Goal: Task Accomplishment & Management: Use online tool/utility

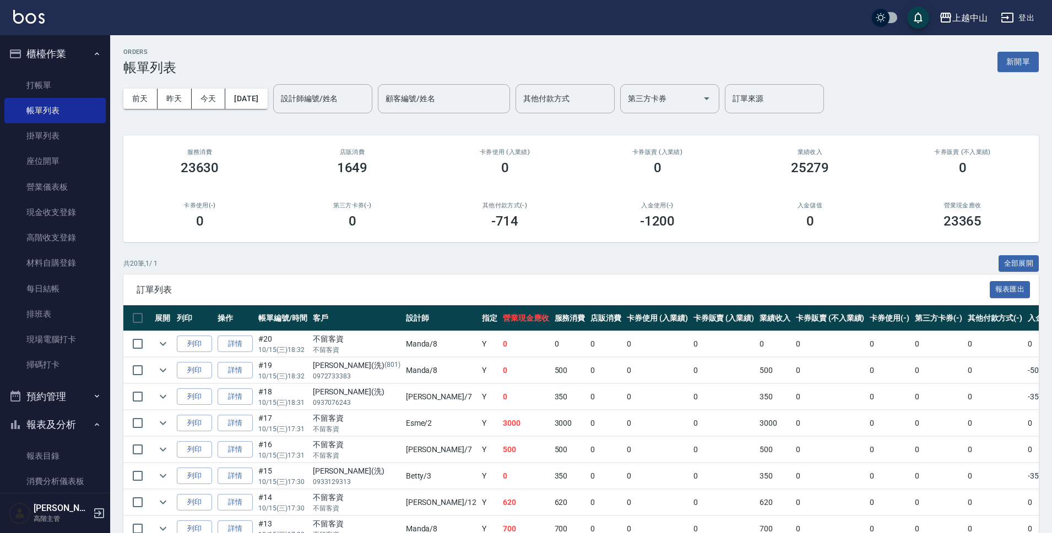
click at [1028, 65] on button "新開單" at bounding box center [1017, 62] width 41 height 20
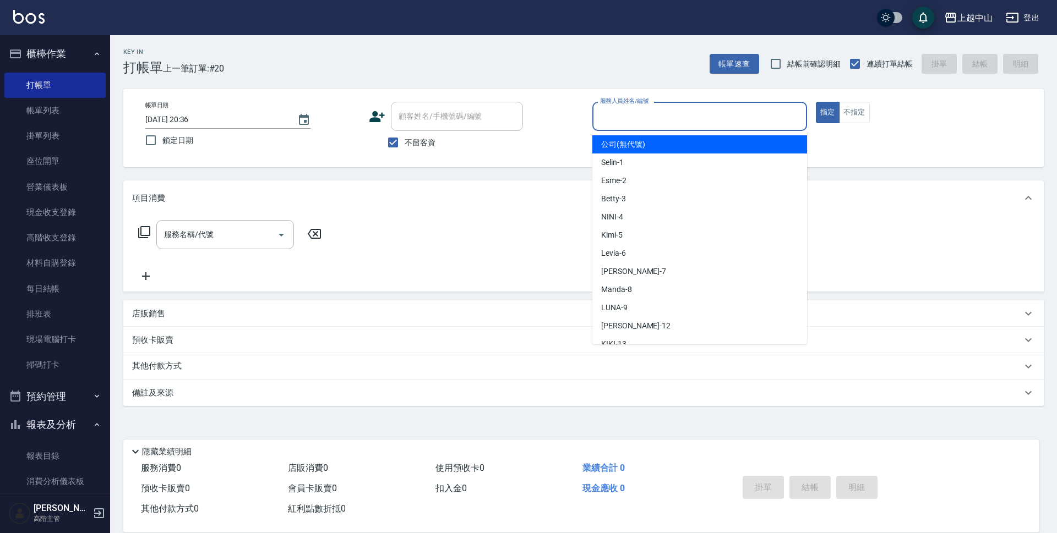
click at [688, 125] on input "服務人員姓名/編號" at bounding box center [699, 116] width 205 height 19
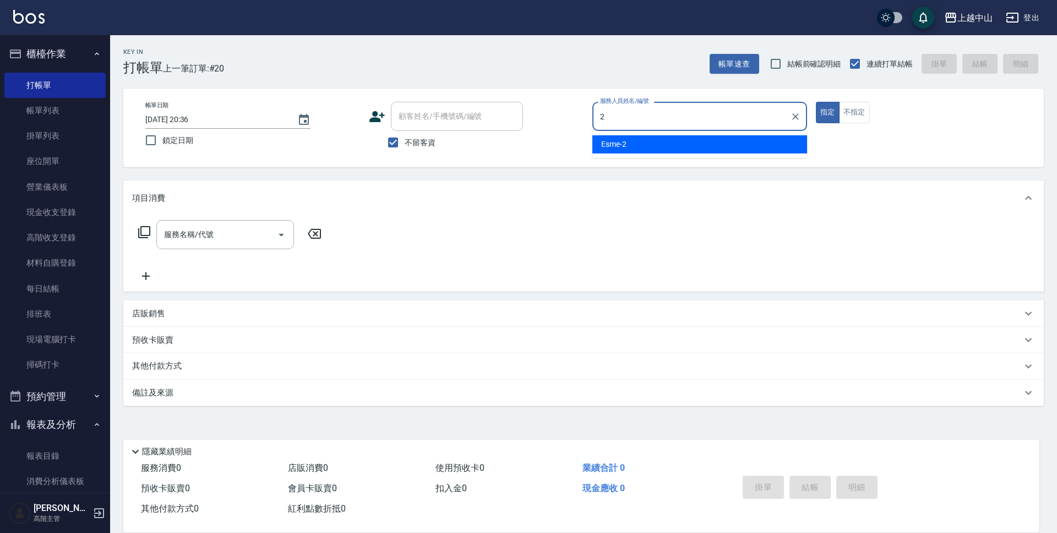
type input "Esme-2"
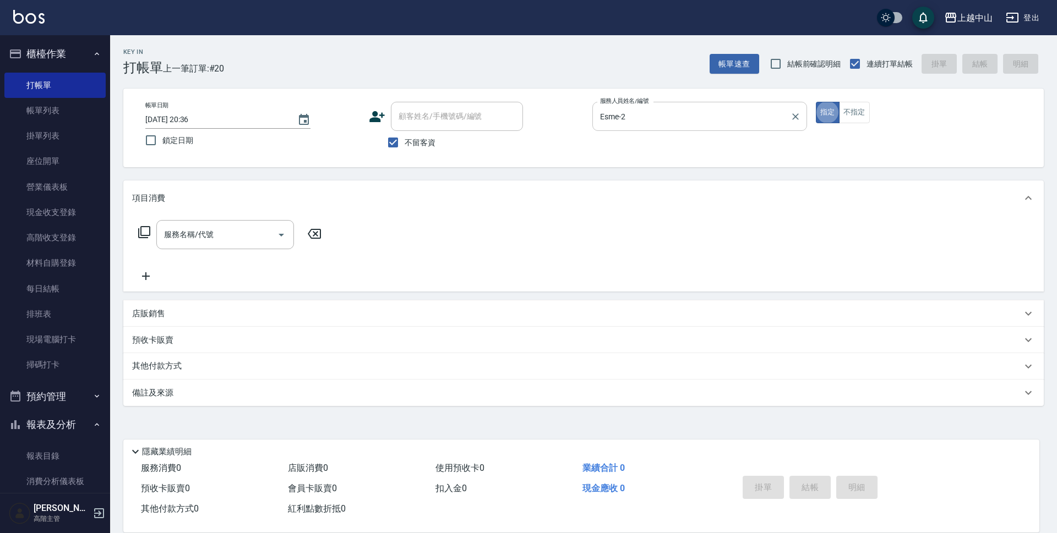
type button "true"
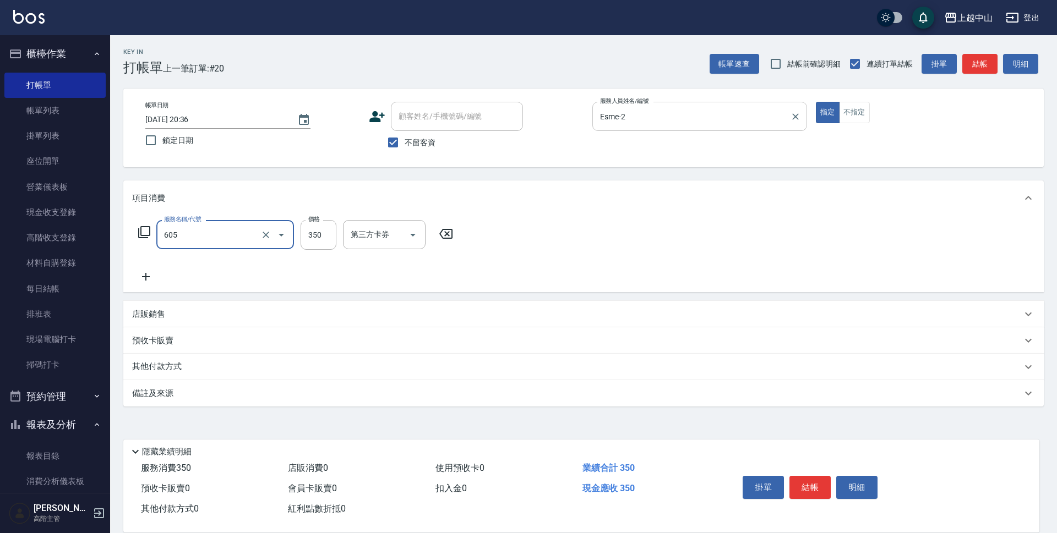
type input "洗髮 (女)(605)"
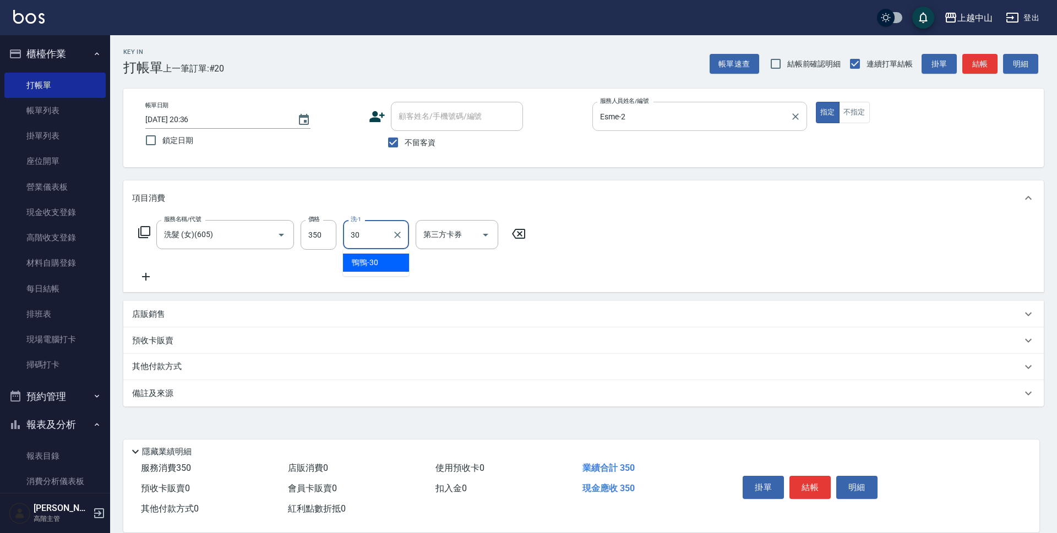
type input "鴨鴨-30"
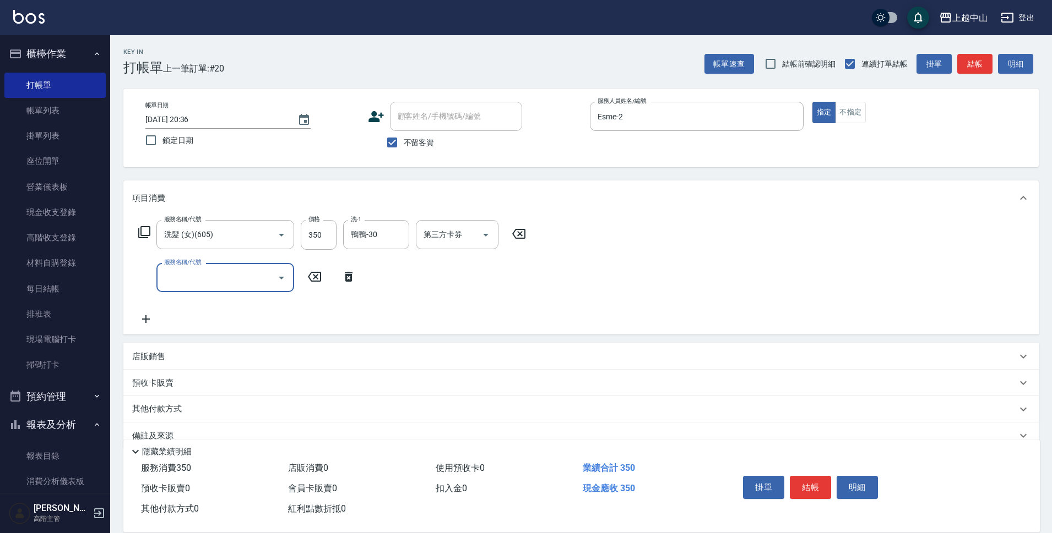
drag, startPoint x: 402, startPoint y: 146, endPoint x: 408, endPoint y: 119, distance: 28.1
click at [402, 146] on input "不留客資" at bounding box center [391, 142] width 23 height 23
checkbox input "false"
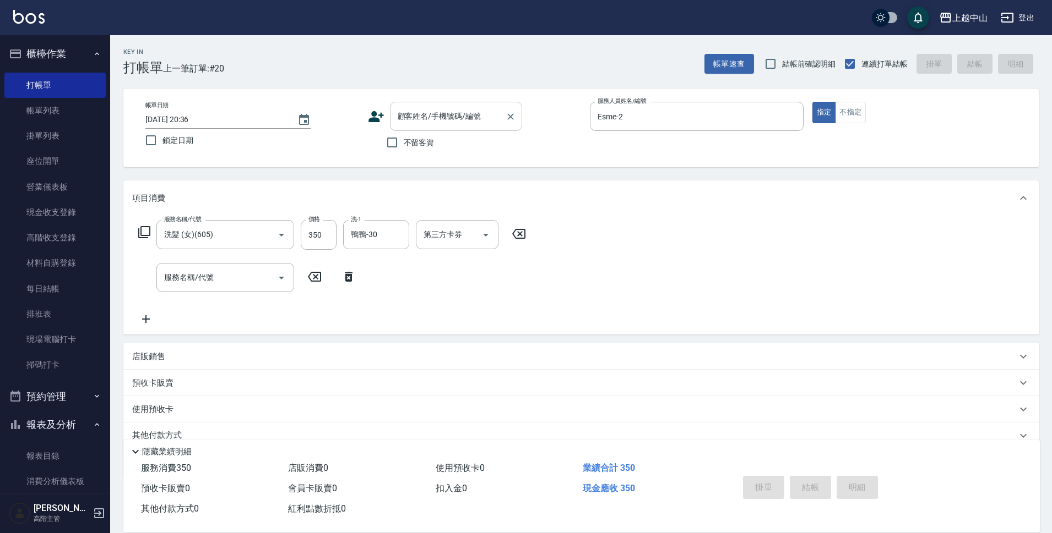
click at [410, 116] on div "顧客姓名/手機號碼/編號 顧客姓名/手機號碼/編號" at bounding box center [456, 116] width 132 height 29
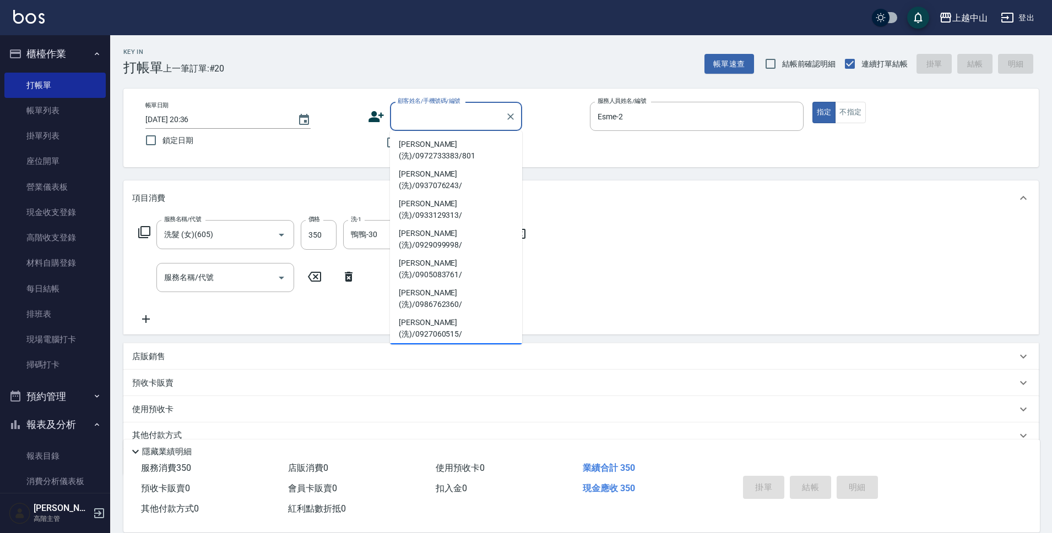
click at [478, 344] on li "[PERSON_NAME](洗)/0922553007/" at bounding box center [456, 359] width 132 height 30
type input "[PERSON_NAME](洗)/0922553007/"
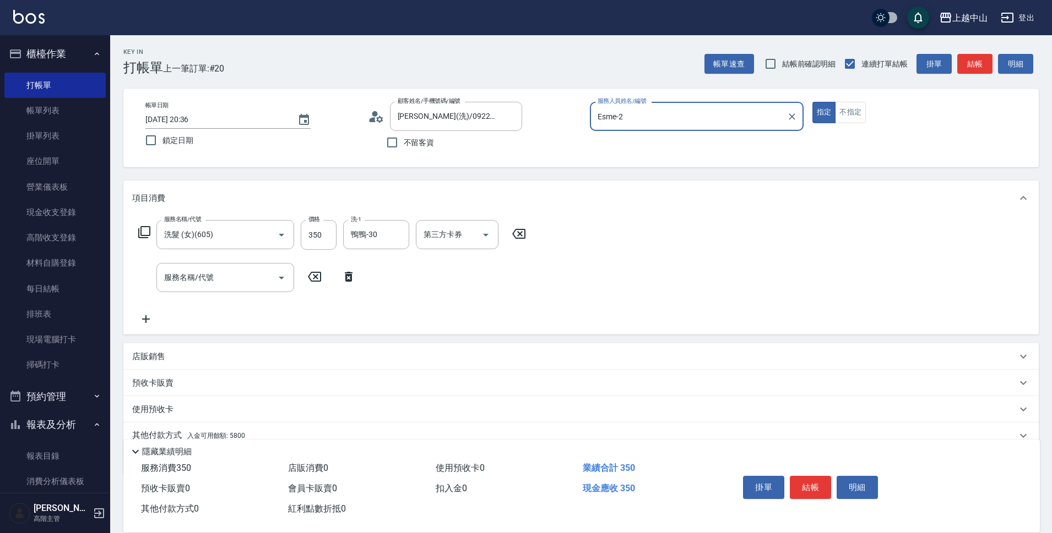
scroll to position [48, 0]
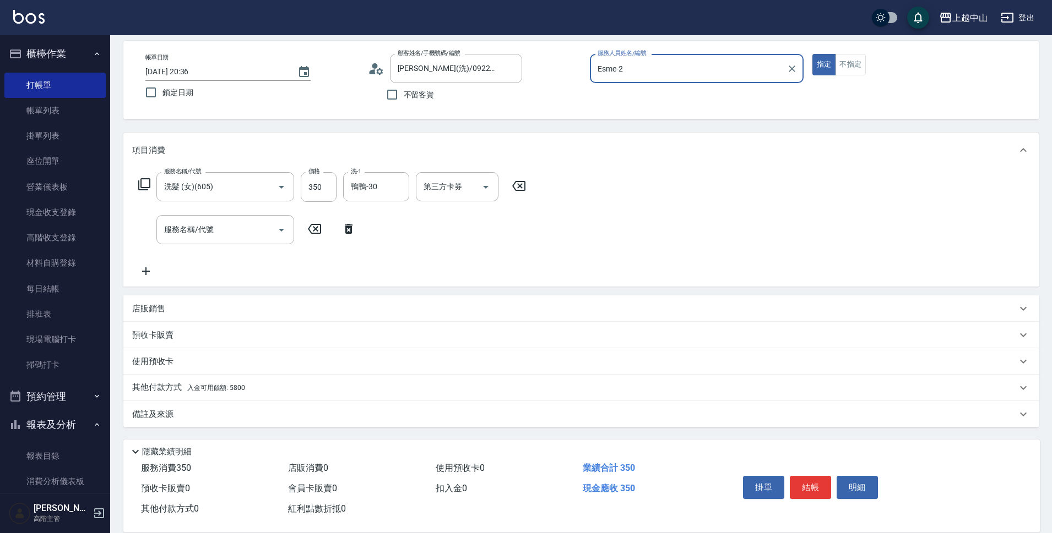
click at [217, 384] on p "其他付款方式 入金可用餘額: 5800" at bounding box center [188, 388] width 113 height 12
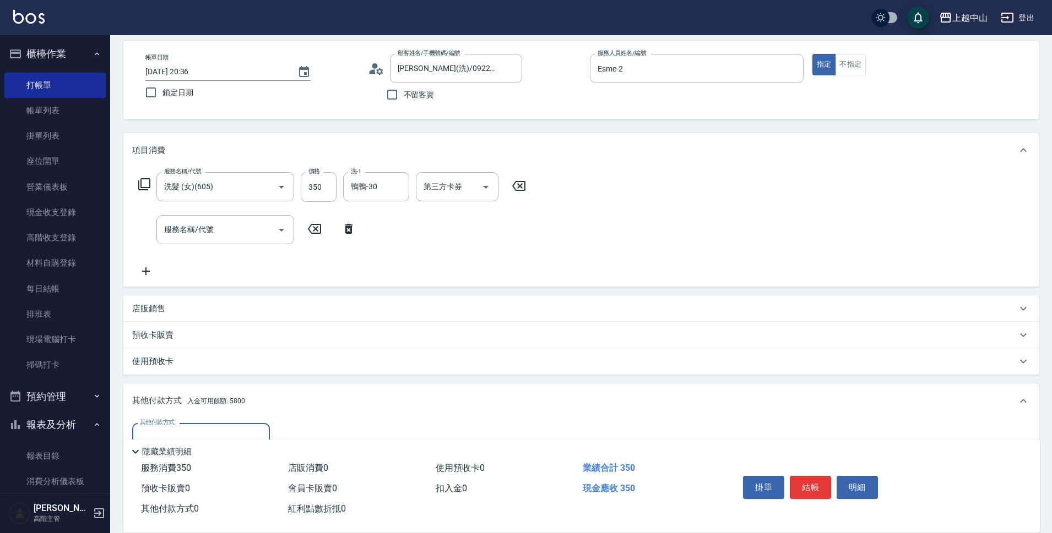
scroll to position [0, 0]
click at [208, 313] on div "店販銷售" at bounding box center [574, 309] width 884 height 12
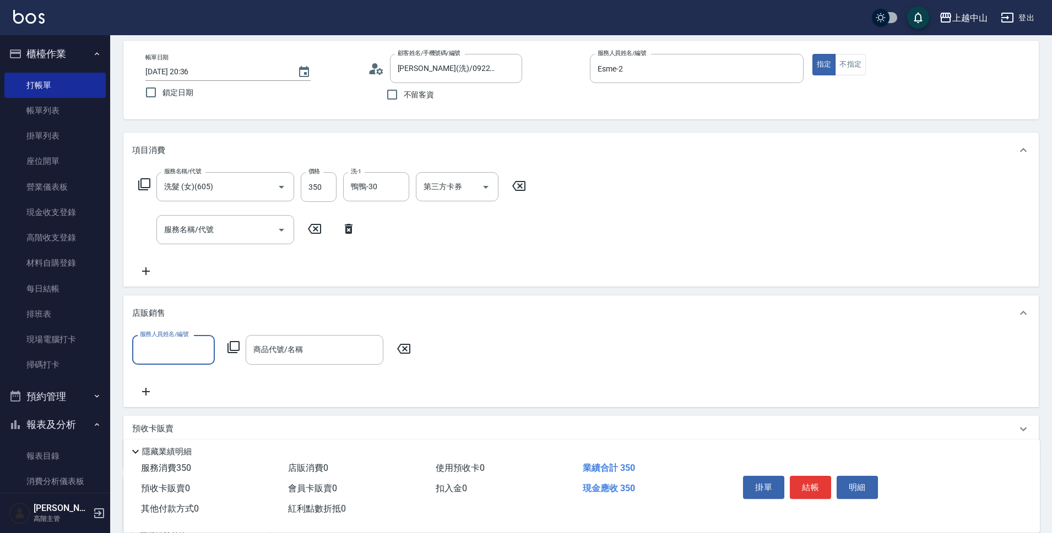
click at [183, 350] on input "服務人員姓名/編號" at bounding box center [173, 349] width 73 height 19
type input "Esme-2"
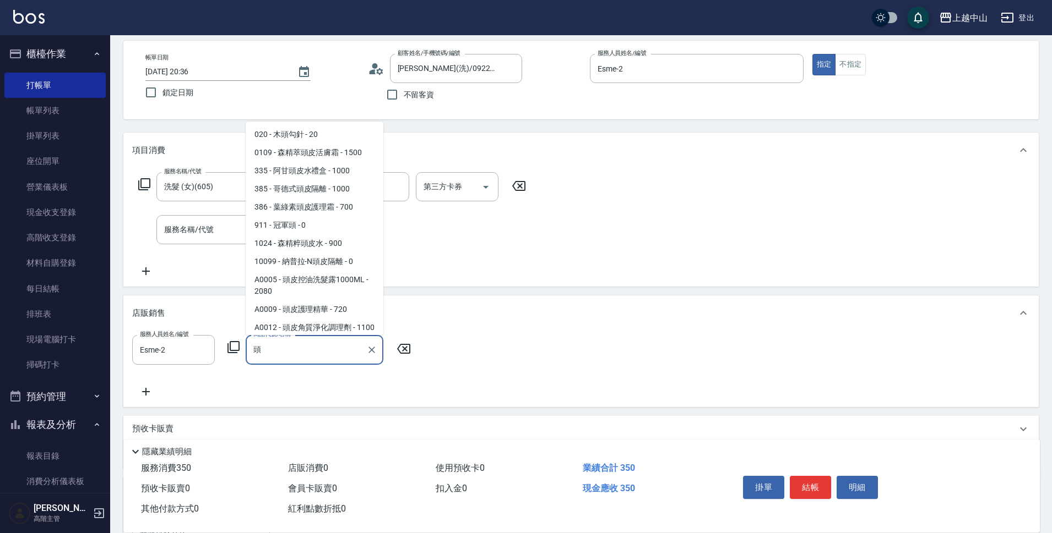
scroll to position [148, 0]
type input "頭"
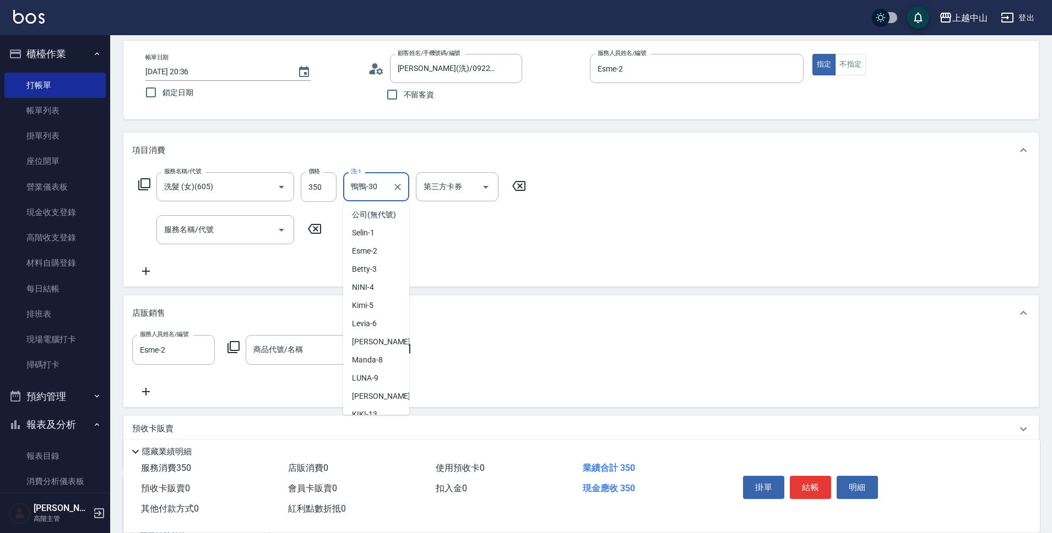
scroll to position [39, 0]
click at [386, 195] on input "鴨鴨-30" at bounding box center [368, 186] width 40 height 19
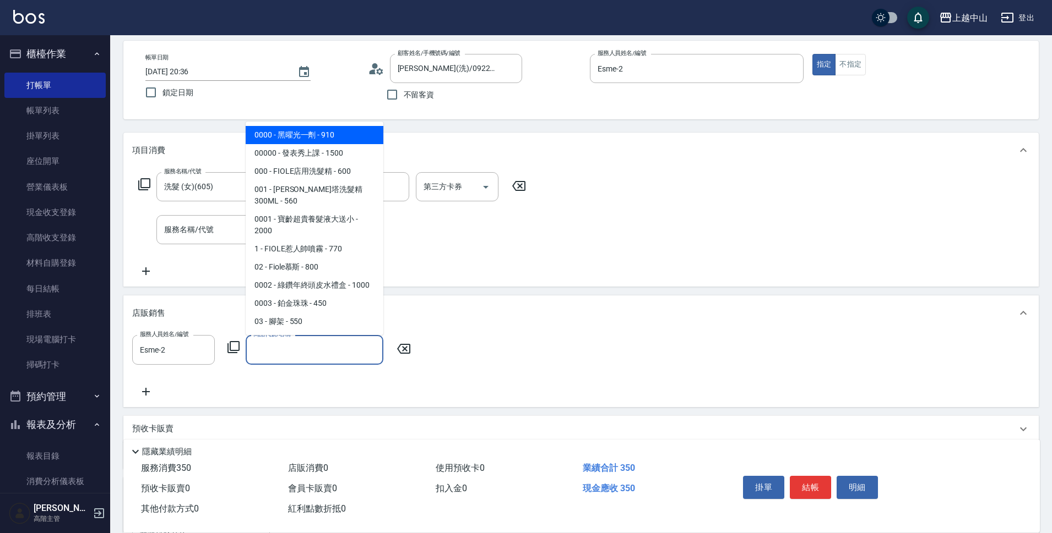
click at [277, 346] on div "商品代號/名稱 商品代號/名稱" at bounding box center [315, 349] width 138 height 29
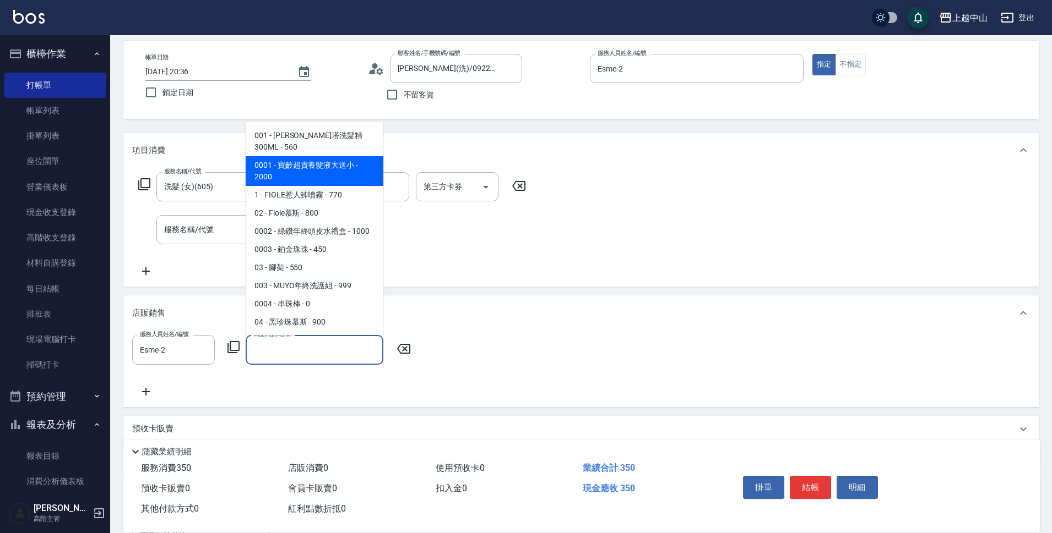
scroll to position [110, 0]
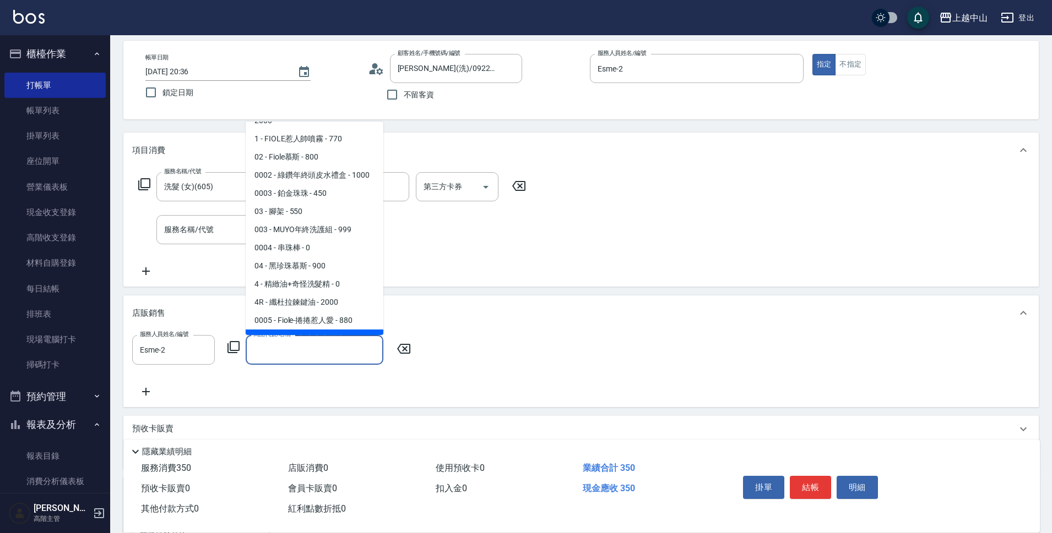
click at [317, 350] on input "商品代號/名稱" at bounding box center [314, 349] width 128 height 19
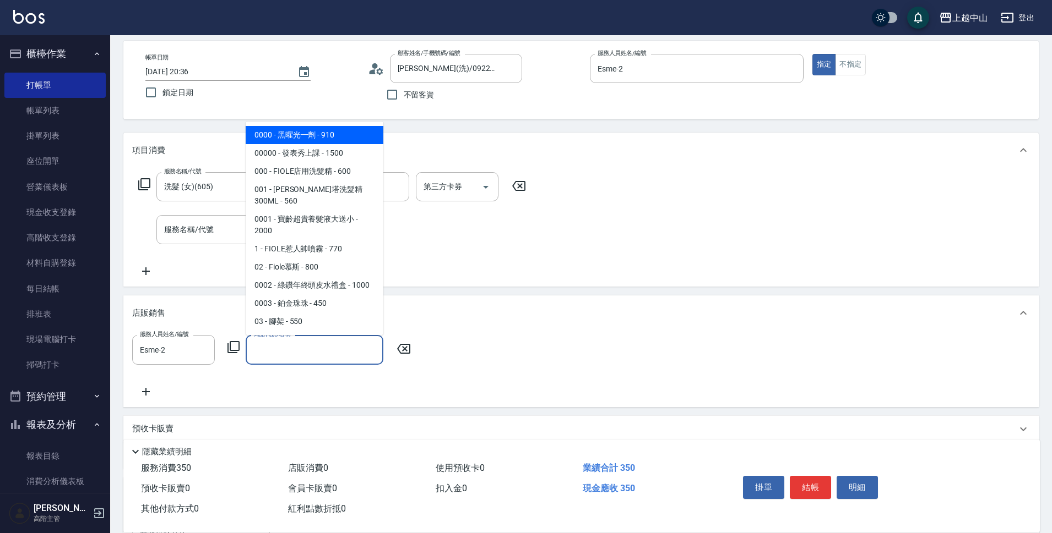
click at [317, 350] on input "商品代號/名稱" at bounding box center [314, 349] width 128 height 19
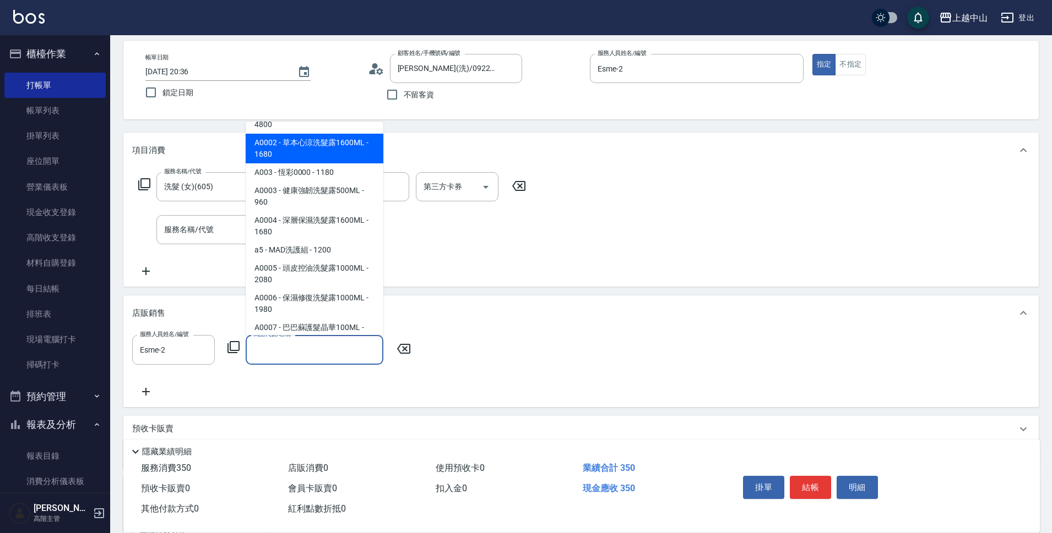
scroll to position [1872, 0]
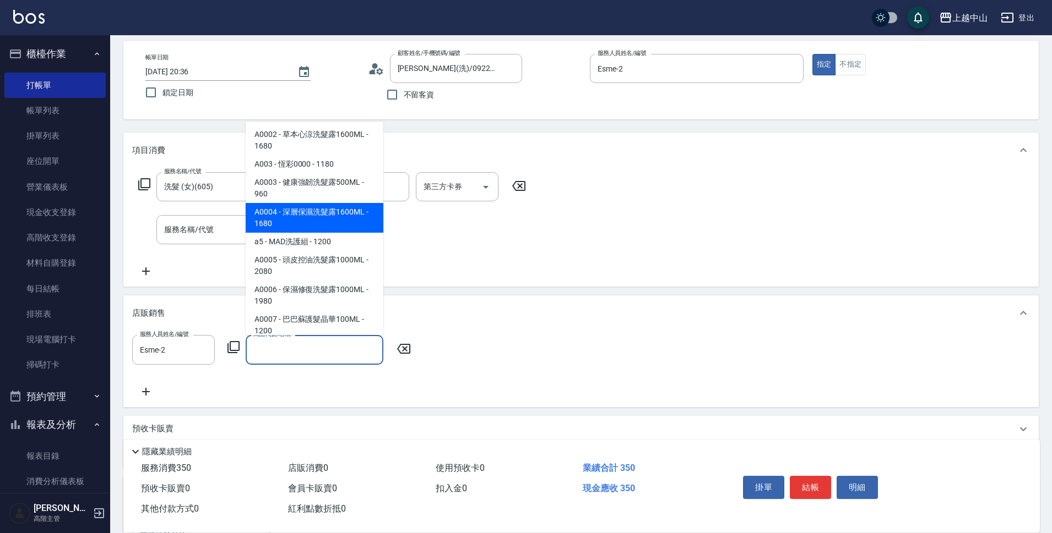
click at [317, 231] on span "A0004 - 深層保濕洗髮露1600ML - 1680" at bounding box center [315, 218] width 138 height 30
type input "深層保濕洗髮露1600ML"
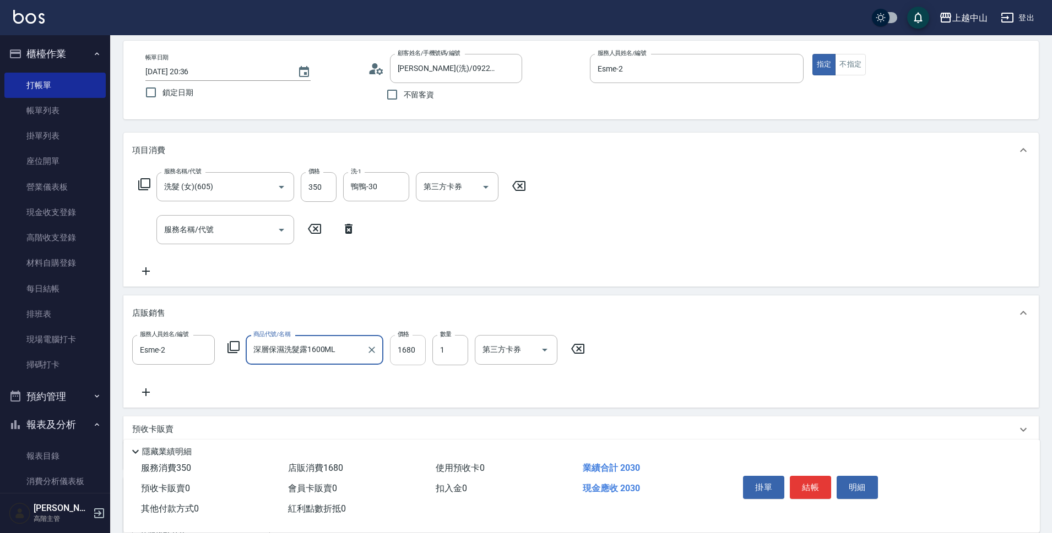
click at [395, 345] on input "1680" at bounding box center [408, 350] width 36 height 30
type input "1870"
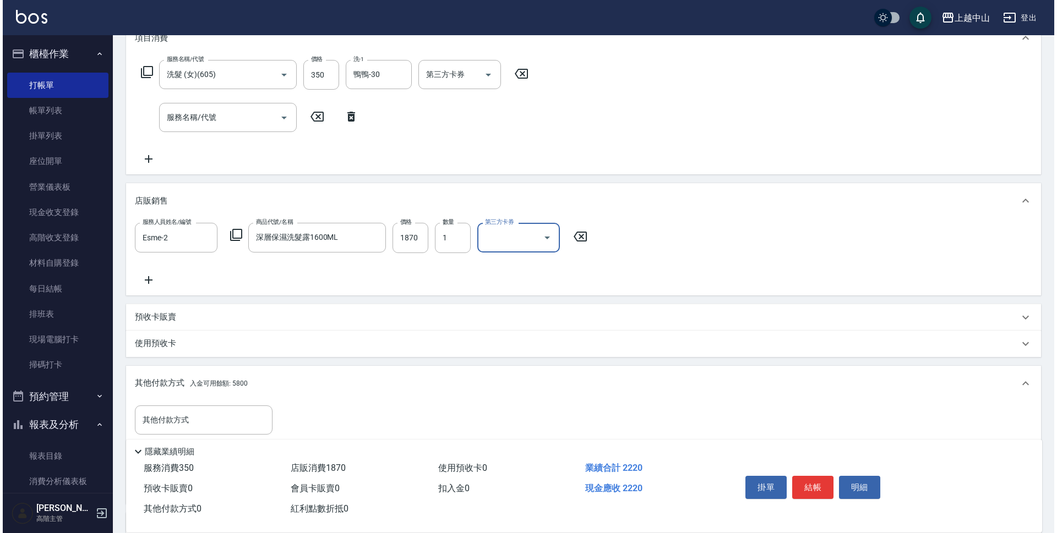
scroll to position [213, 0]
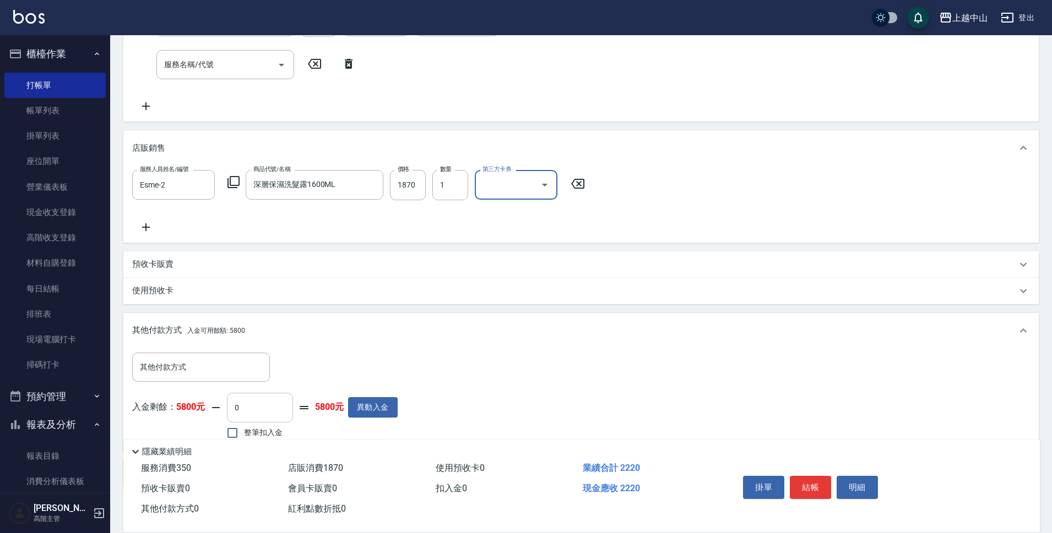
click at [250, 412] on input "0" at bounding box center [260, 408] width 66 height 30
type input "350"
click at [862, 476] on button "明細" at bounding box center [856, 487] width 41 height 23
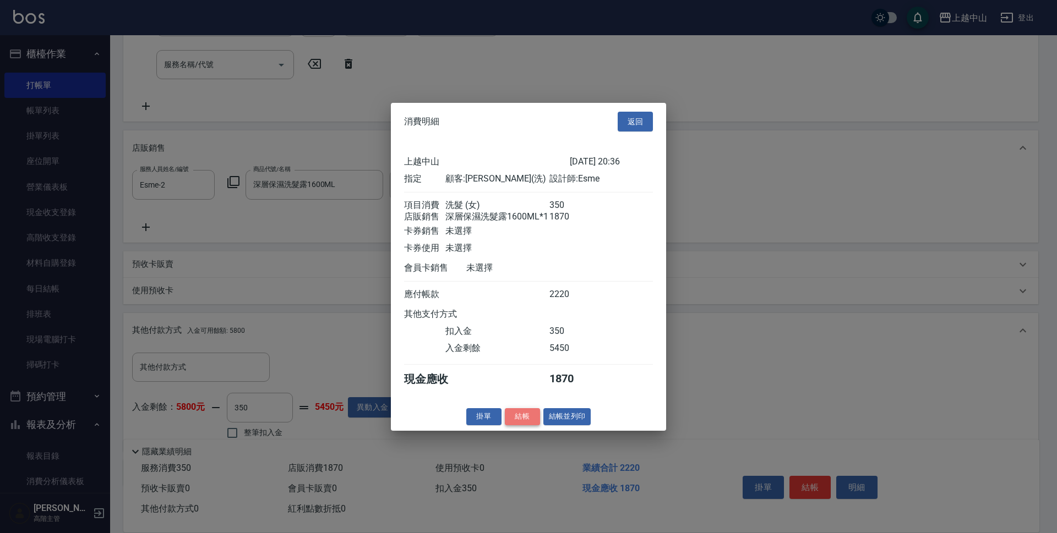
click at [527, 426] on button "結帳" at bounding box center [522, 416] width 35 height 17
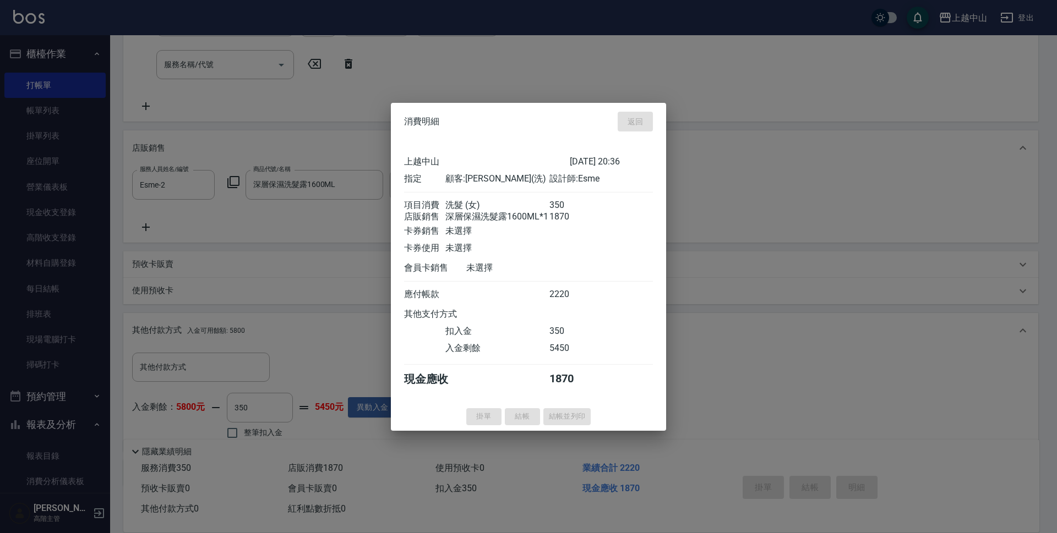
type input "[DATE] 20:38"
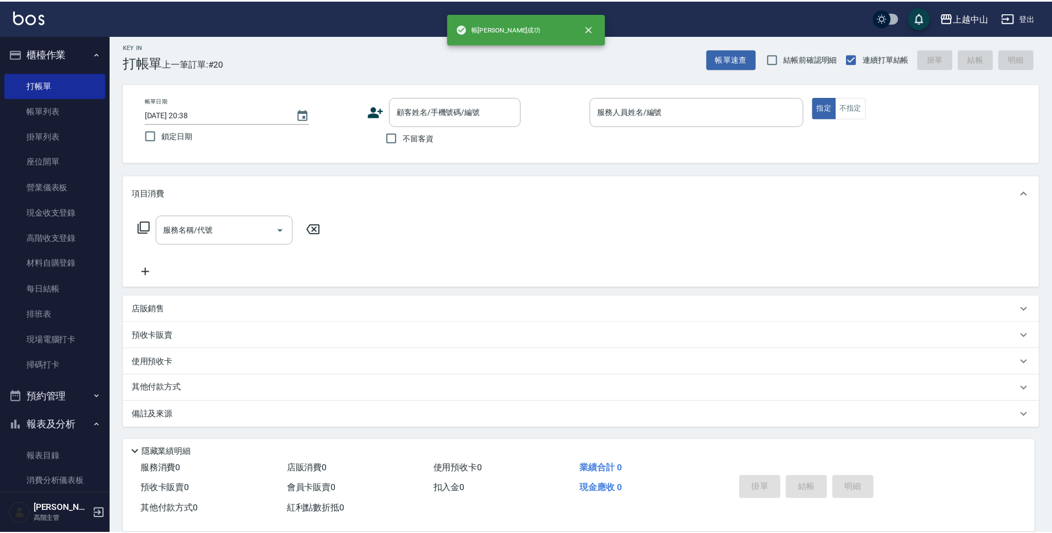
scroll to position [0, 0]
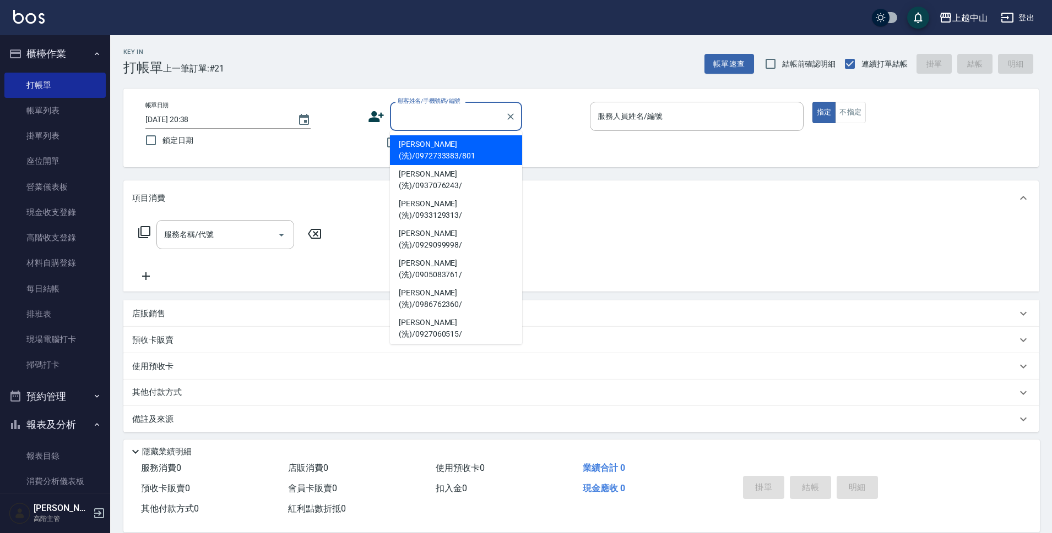
click at [466, 115] on input "顧客姓名/手機號碼/編號" at bounding box center [448, 116] width 106 height 19
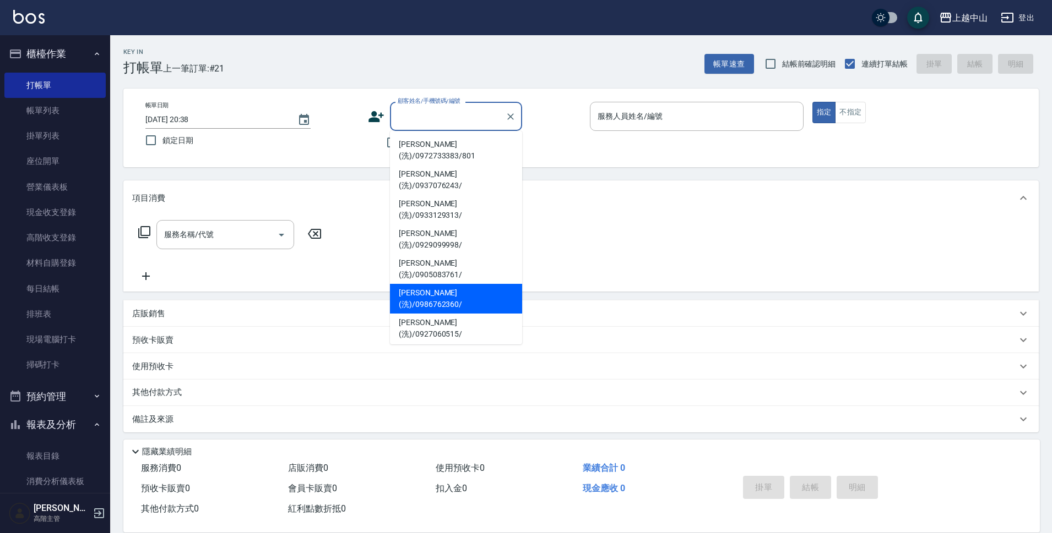
click at [473, 284] on li "[PERSON_NAME](洗)/0986762360/" at bounding box center [456, 299] width 132 height 30
type input "[PERSON_NAME](洗)/0986762360/"
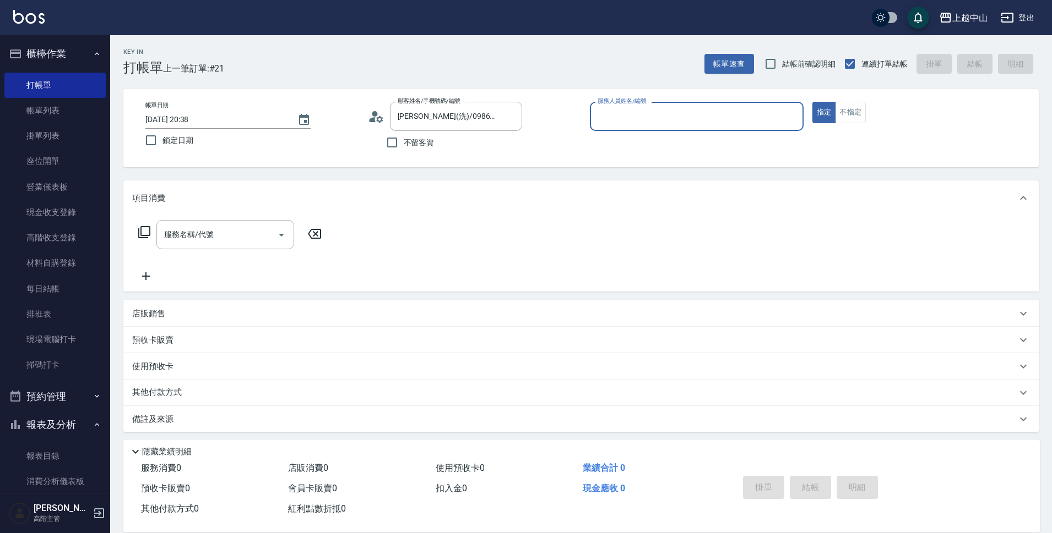
type input "Esme-2"
click at [215, 243] on input "服務名稱/代號" at bounding box center [216, 234] width 111 height 19
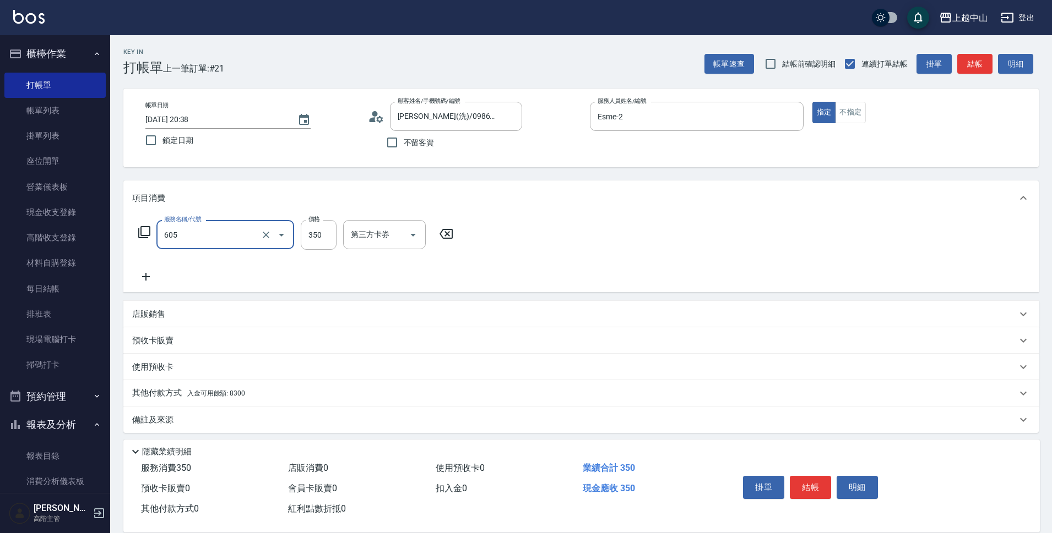
type input "洗髮 (女)(605)"
type input "400"
type input "[PERSON_NAME]-39"
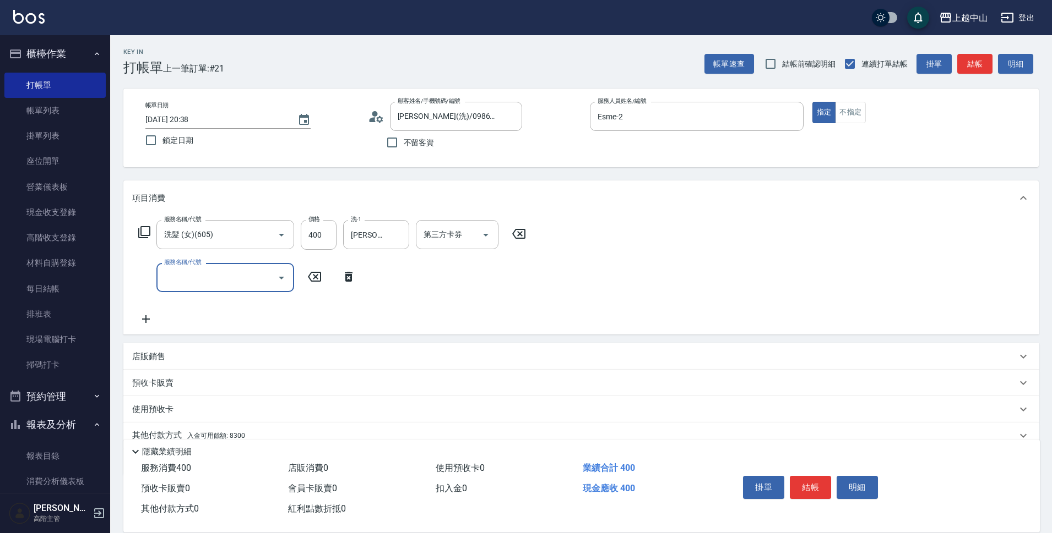
scroll to position [48, 0]
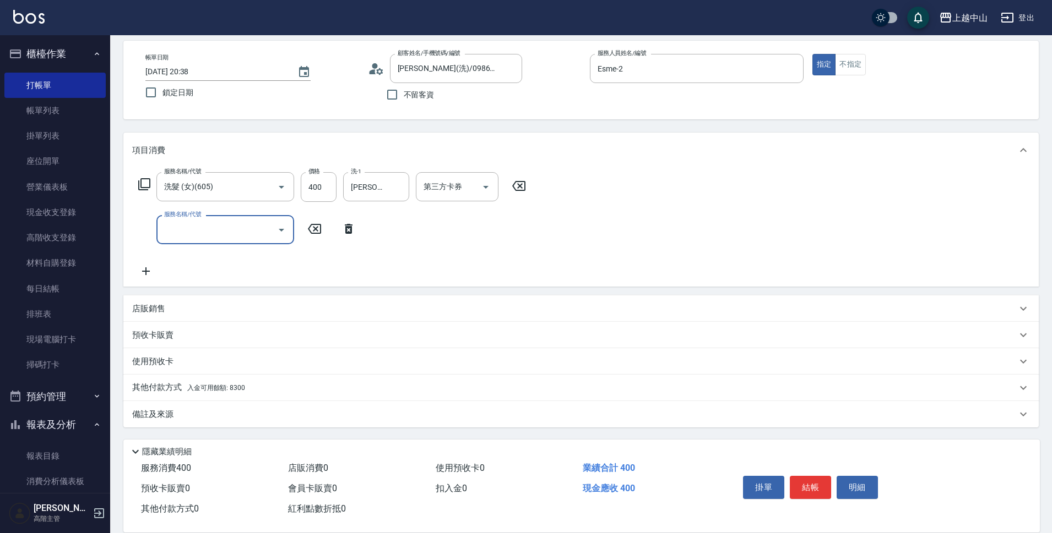
click at [203, 378] on div "其他付款方式 入金可用餘額: 8300" at bounding box center [580, 388] width 915 height 26
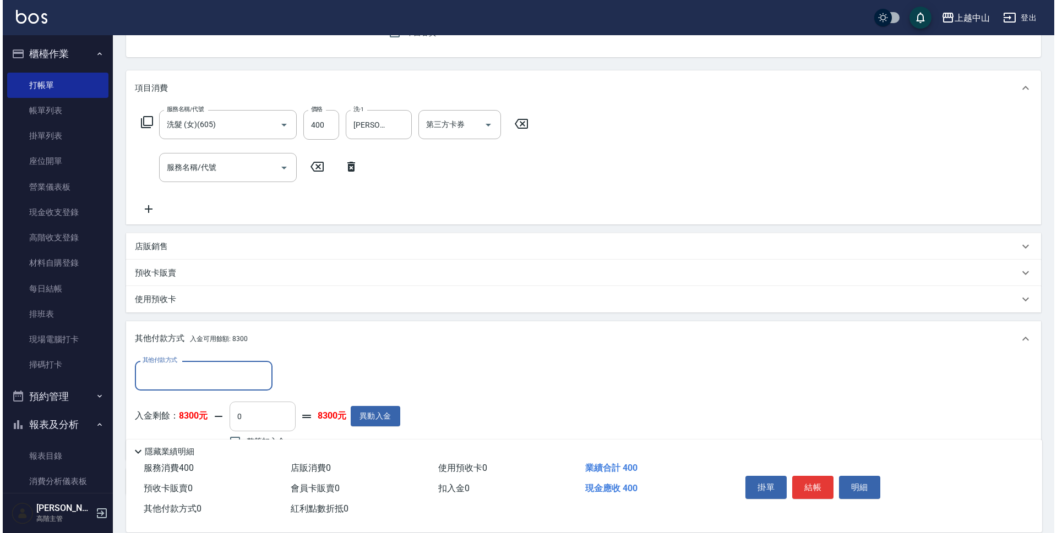
scroll to position [158, 0]
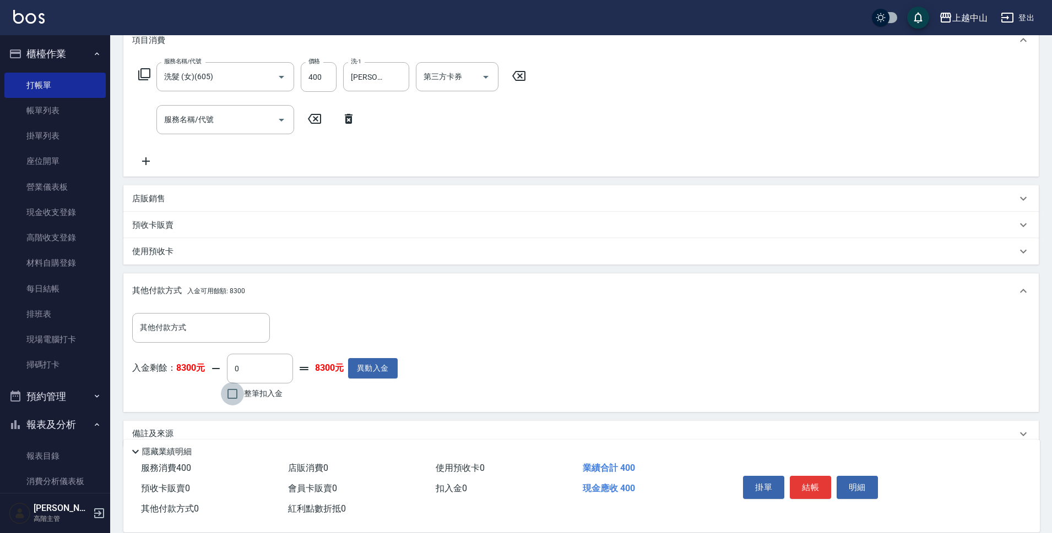
click at [243, 396] on input "整筆扣入金" at bounding box center [232, 394] width 23 height 23
checkbox input "true"
type input "400"
click at [853, 488] on button "明細" at bounding box center [856, 487] width 41 height 23
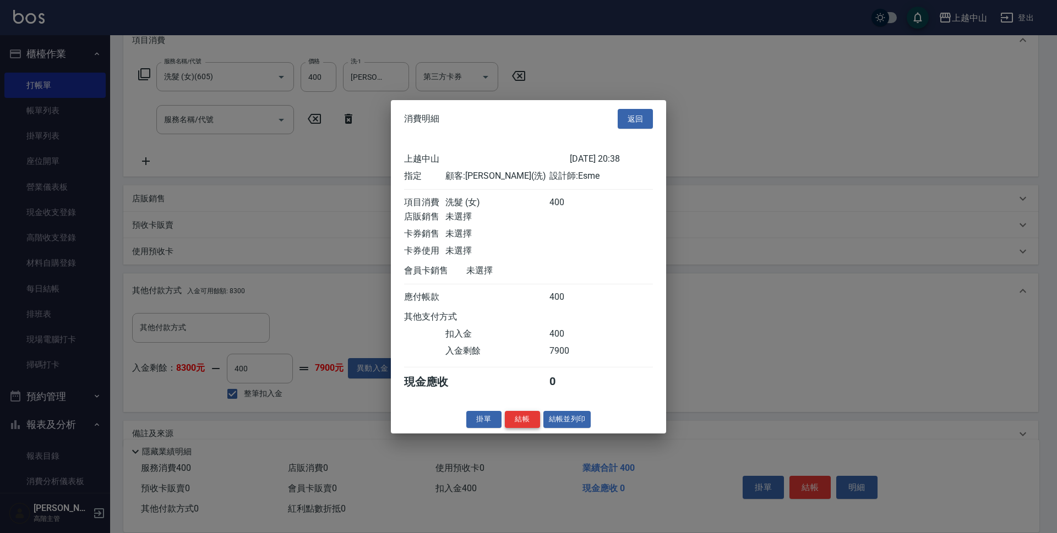
click at [516, 428] on button "結帳" at bounding box center [522, 419] width 35 height 17
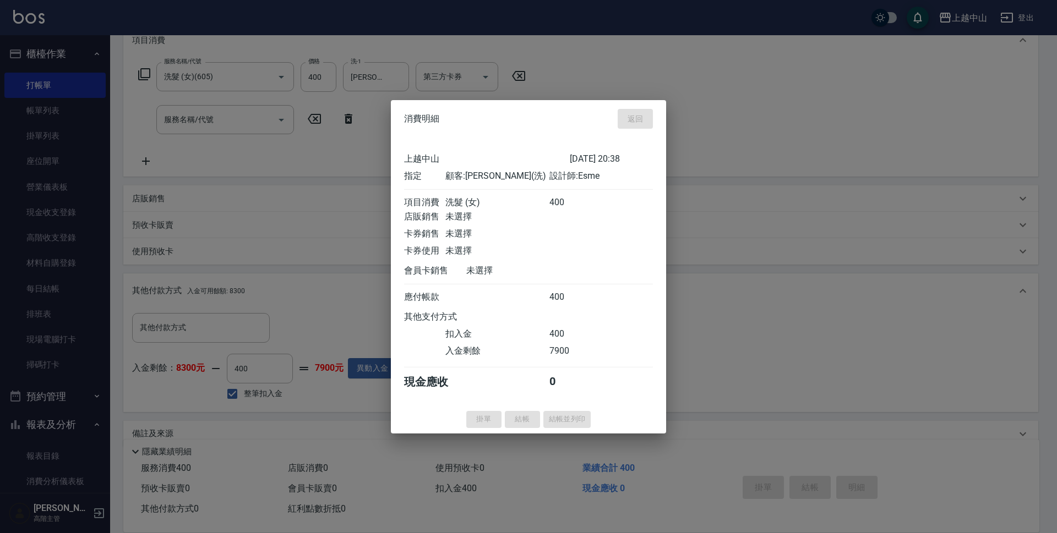
type input "[DATE] 20:39"
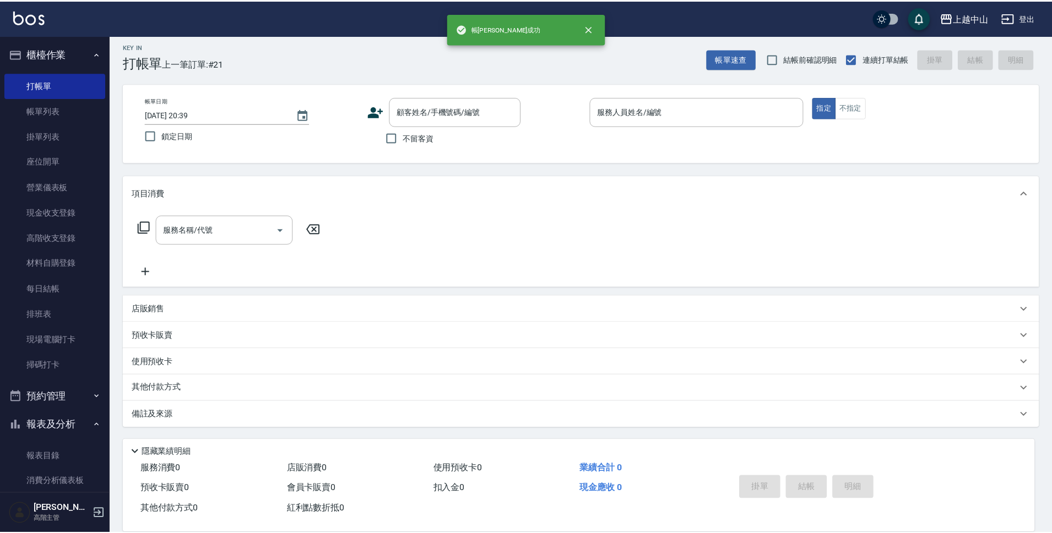
scroll to position [0, 0]
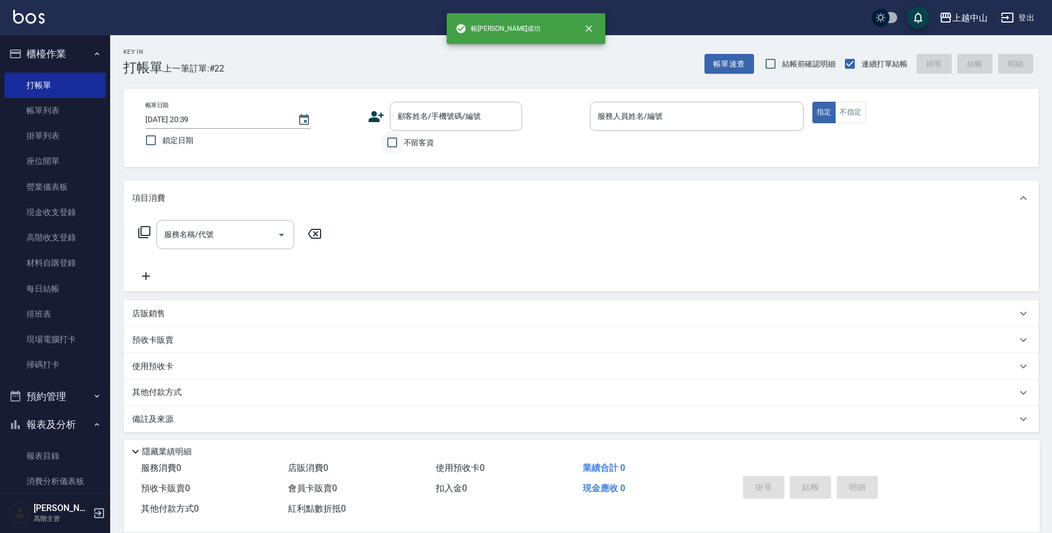
click at [388, 142] on input "不留客資" at bounding box center [391, 142] width 23 height 23
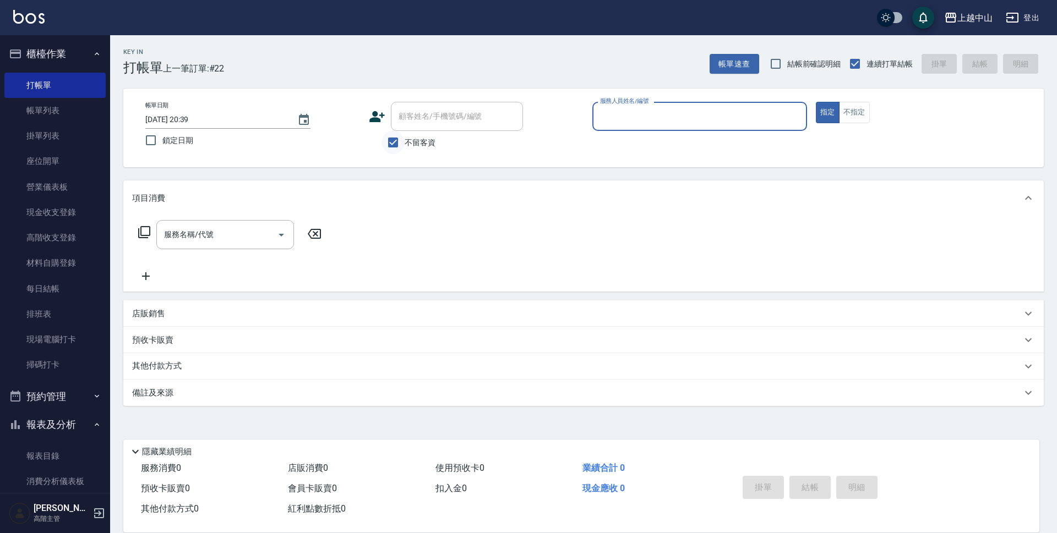
click at [389, 142] on input "不留客資" at bounding box center [393, 142] width 23 height 23
checkbox input "false"
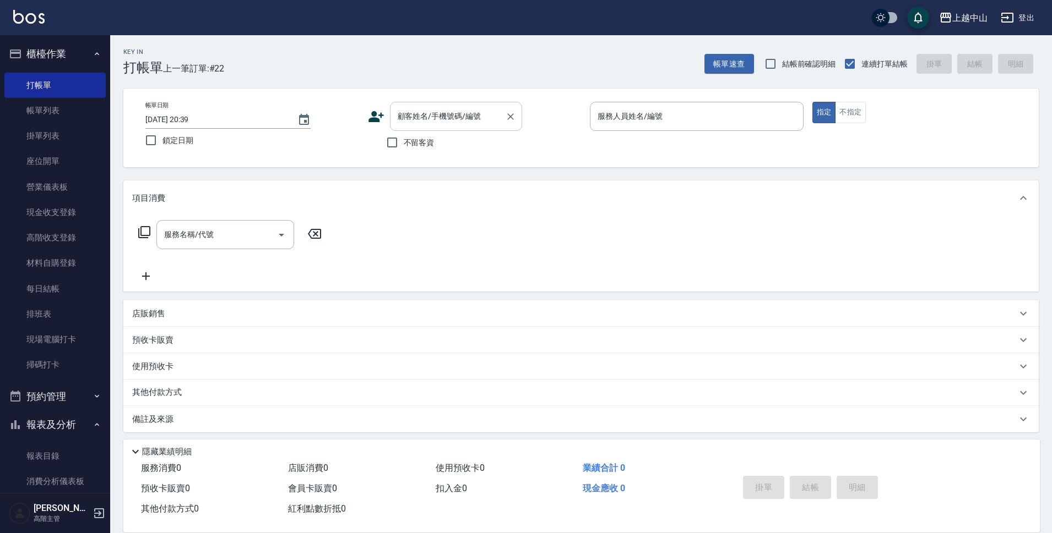
click at [418, 117] on input "顧客姓名/手機號碼/編號" at bounding box center [448, 116] width 106 height 19
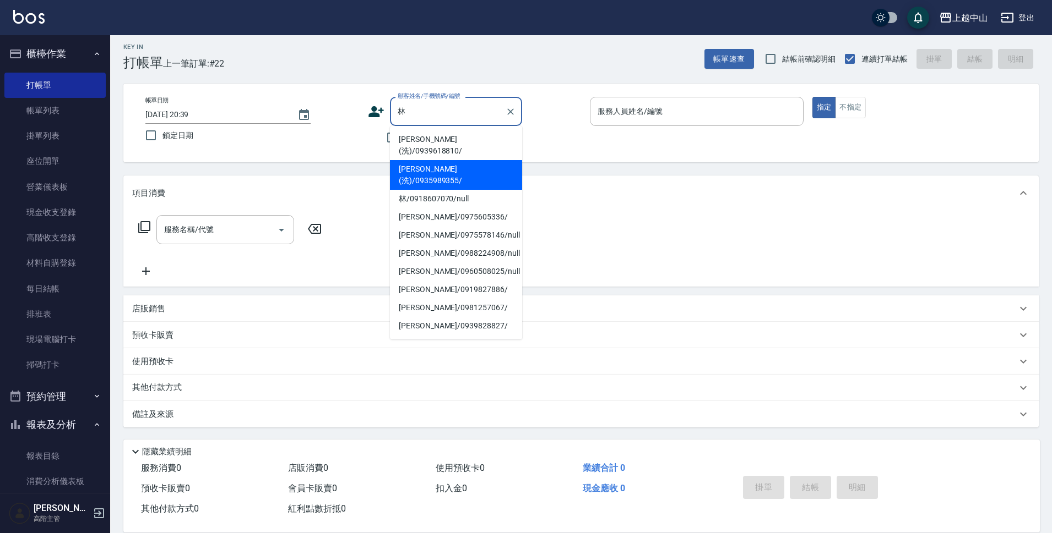
click at [464, 160] on li "[PERSON_NAME](洗)/0935989355/" at bounding box center [456, 175] width 132 height 30
type input "[PERSON_NAME](洗)/0935989355/"
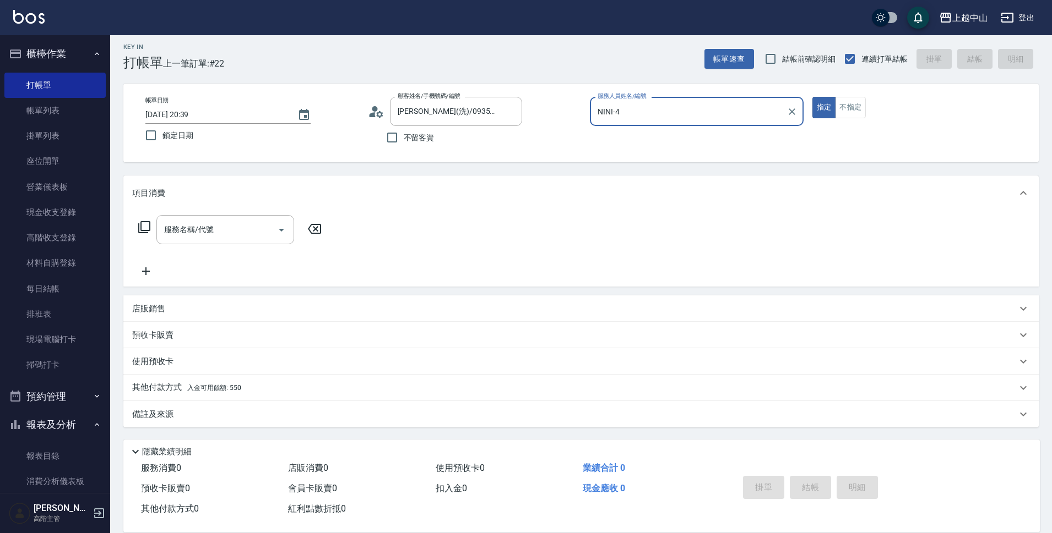
click at [636, 111] on input "NINI-4" at bounding box center [688, 111] width 187 height 19
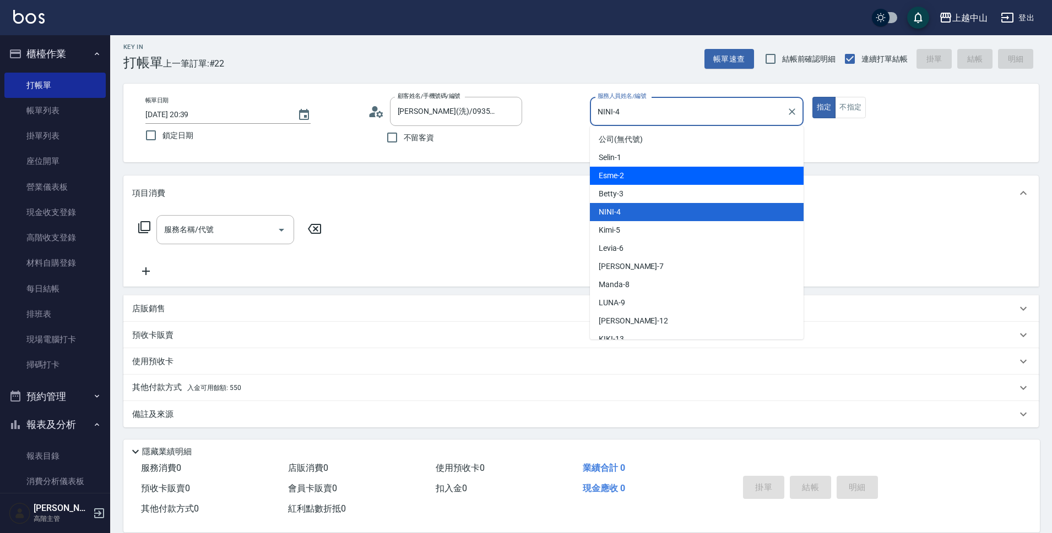
click at [630, 174] on div "Esme -2" at bounding box center [697, 176] width 214 height 18
type input "Esme-2"
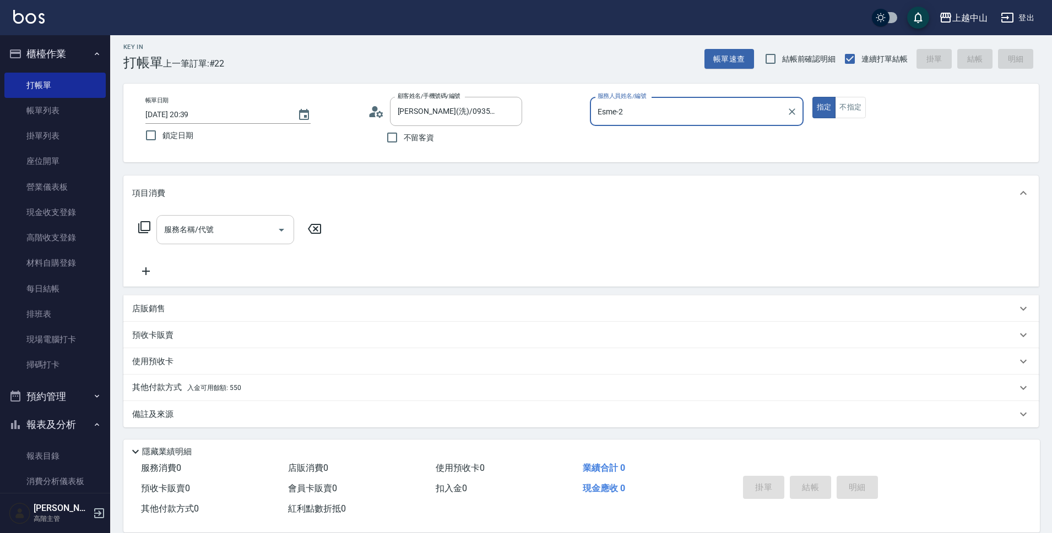
click at [265, 232] on input "服務名稱/代號" at bounding box center [216, 229] width 111 height 19
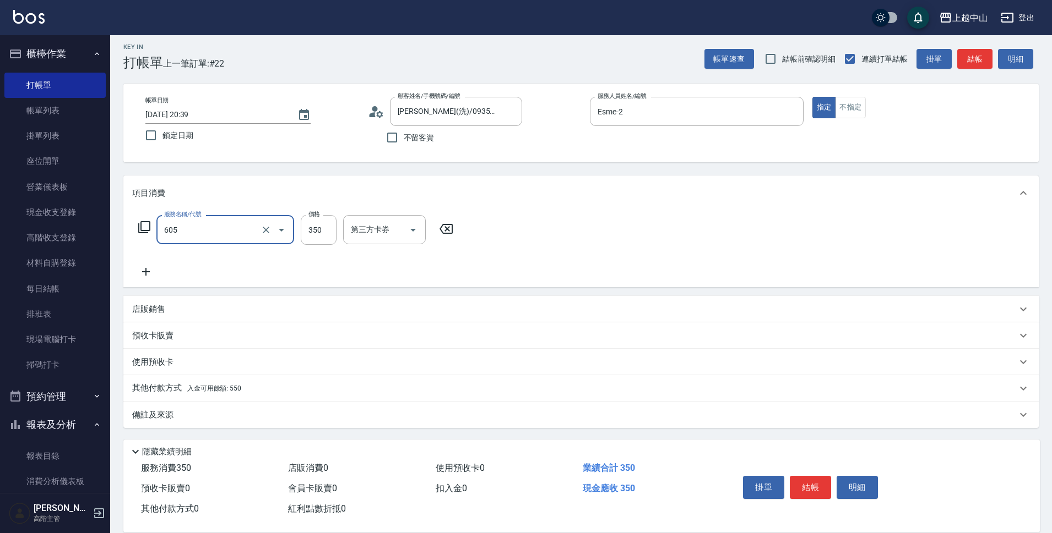
type input "洗髮 (女)(605)"
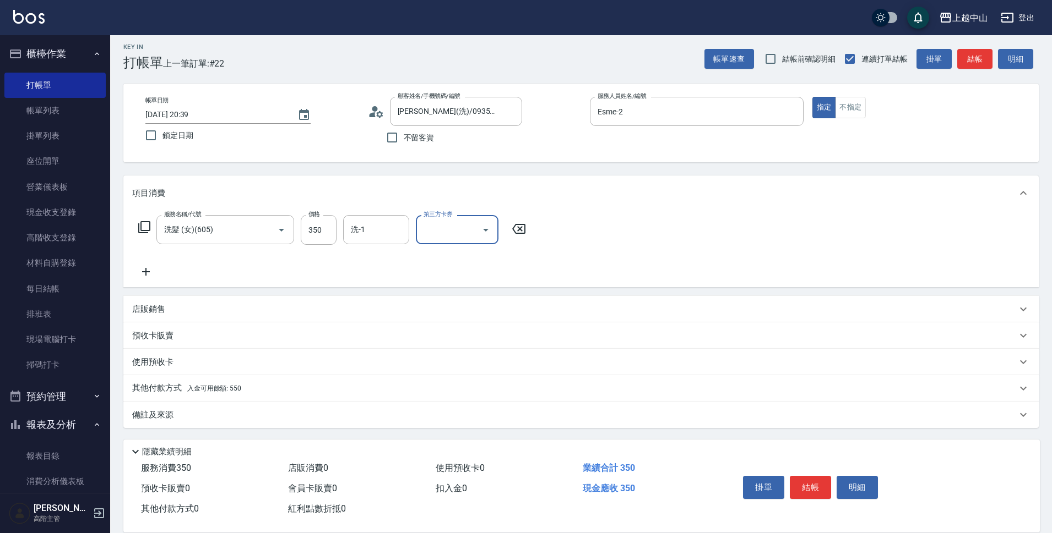
click at [239, 389] on span "入金可用餘額: 550" at bounding box center [214, 389] width 54 height 8
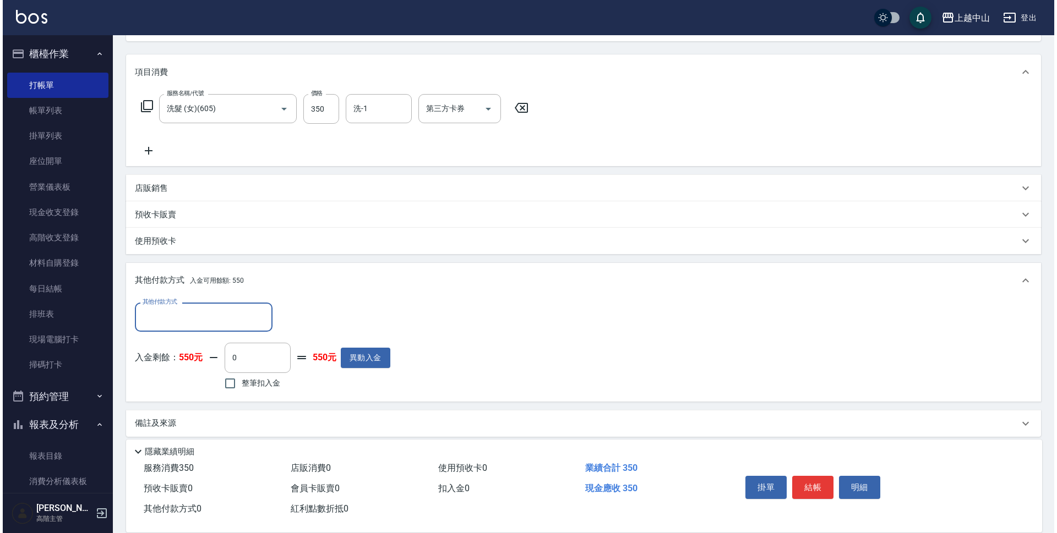
scroll to position [130, 0]
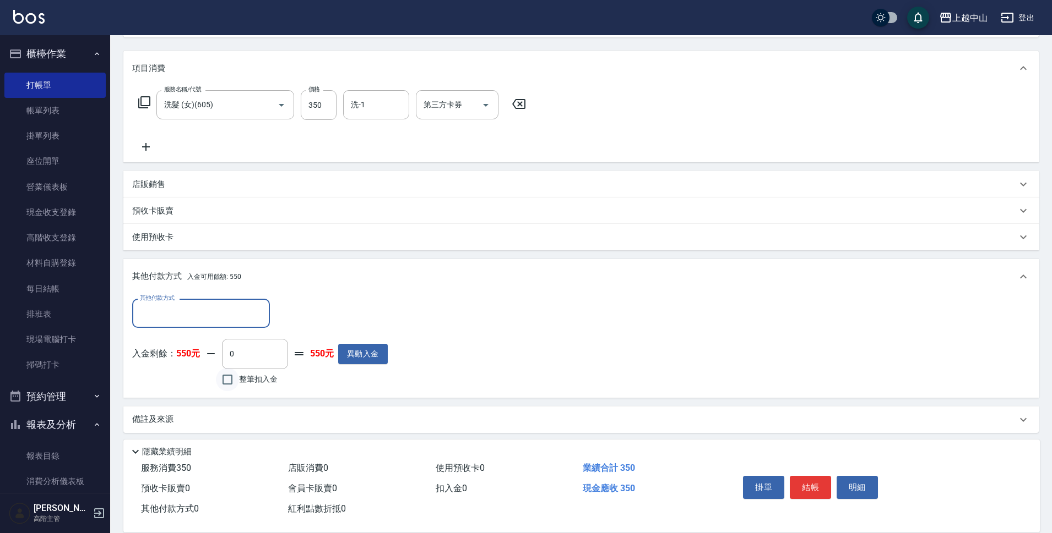
click at [224, 388] on input "整筆扣入金" at bounding box center [227, 379] width 23 height 23
checkbox input "true"
type input "350"
click at [861, 477] on button "明細" at bounding box center [856, 487] width 41 height 23
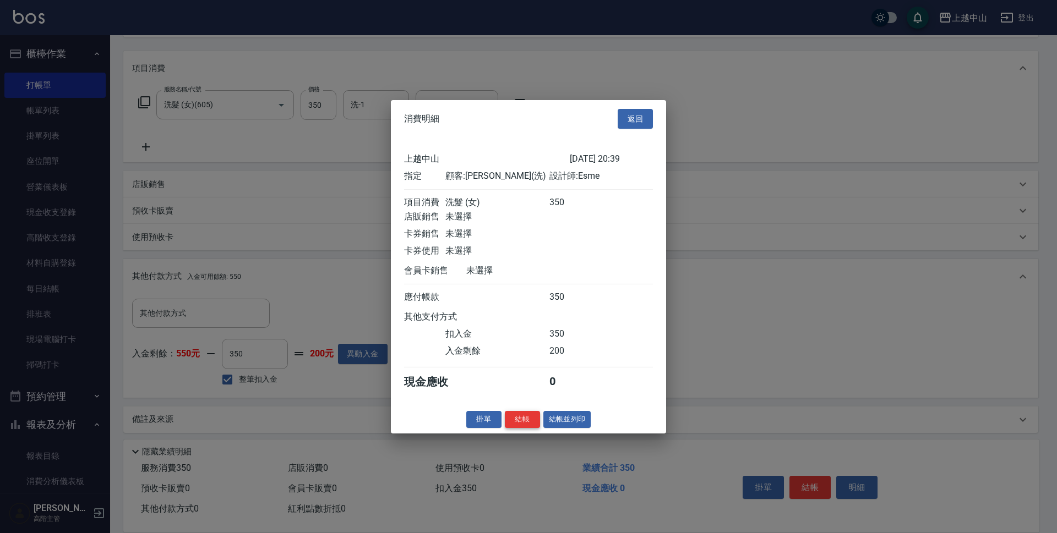
click at [525, 428] on button "結帳" at bounding box center [522, 419] width 35 height 17
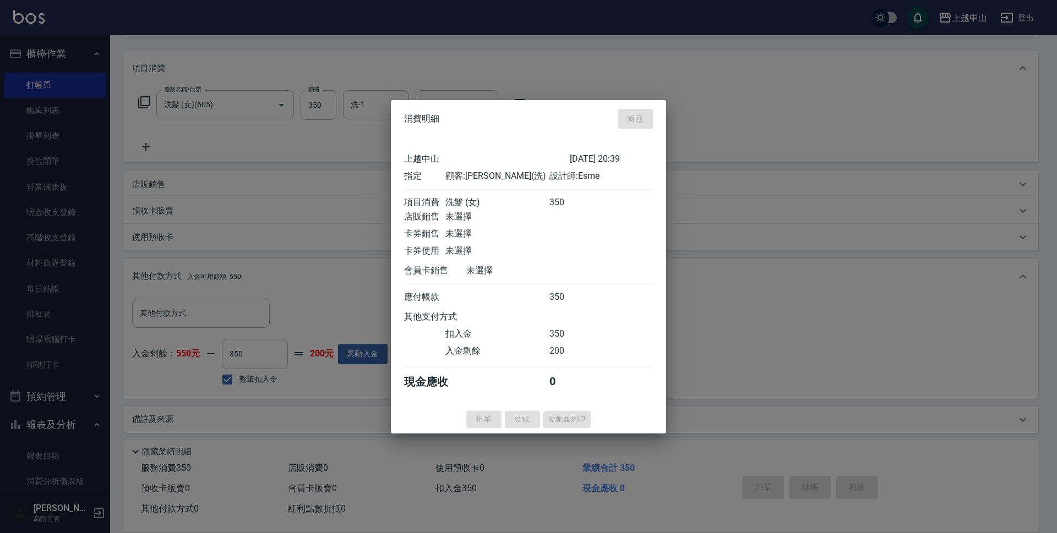
type input "[DATE] 20:40"
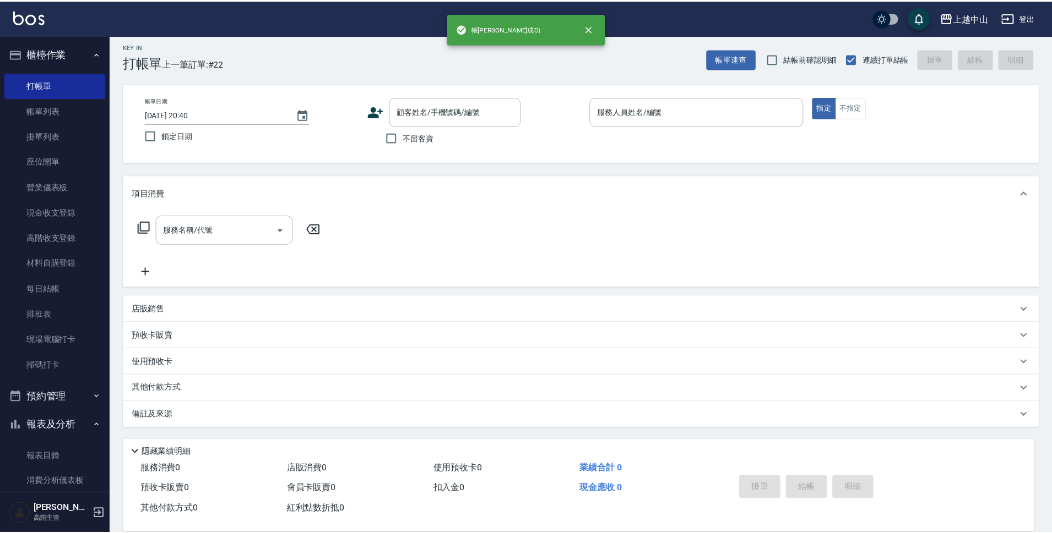
scroll to position [0, 0]
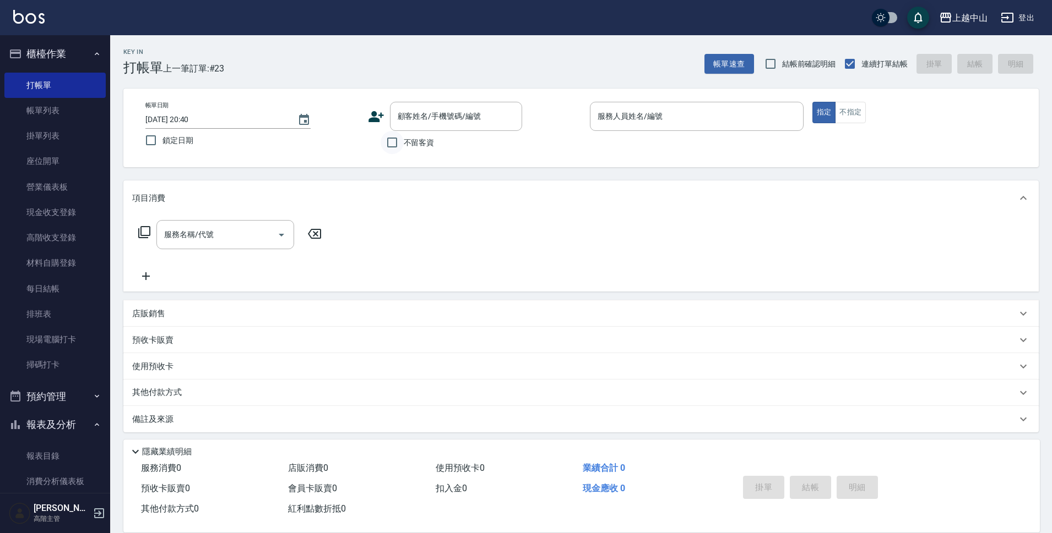
click at [397, 149] on input "不留客資" at bounding box center [391, 142] width 23 height 23
checkbox input "true"
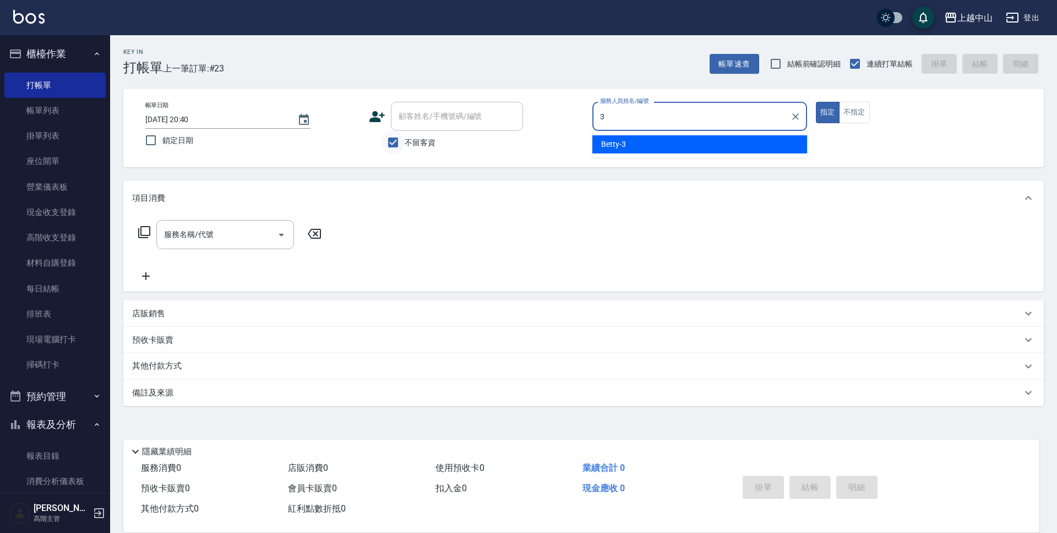
type input "Betty-3"
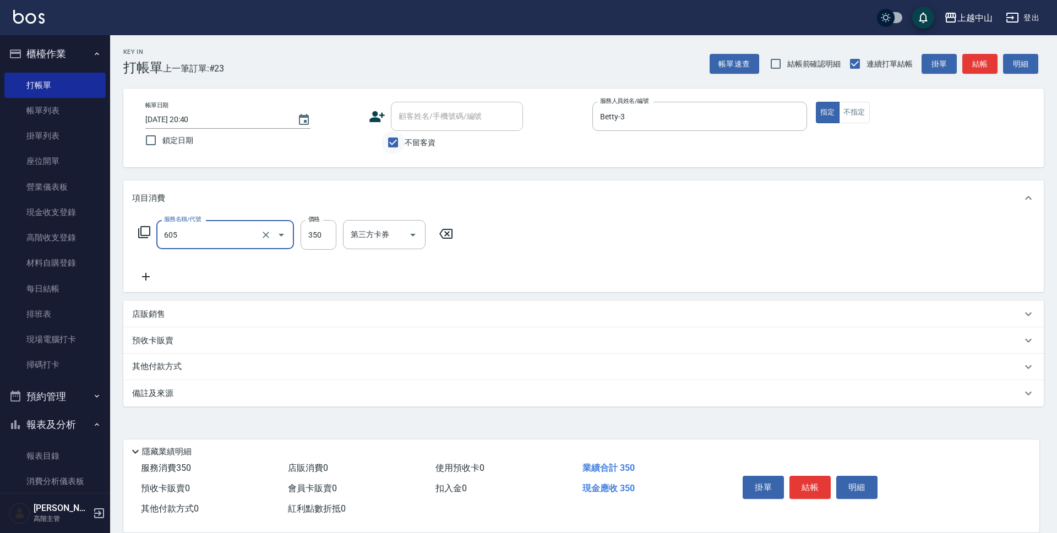
type input "洗髮 (女)(605)"
type input "400"
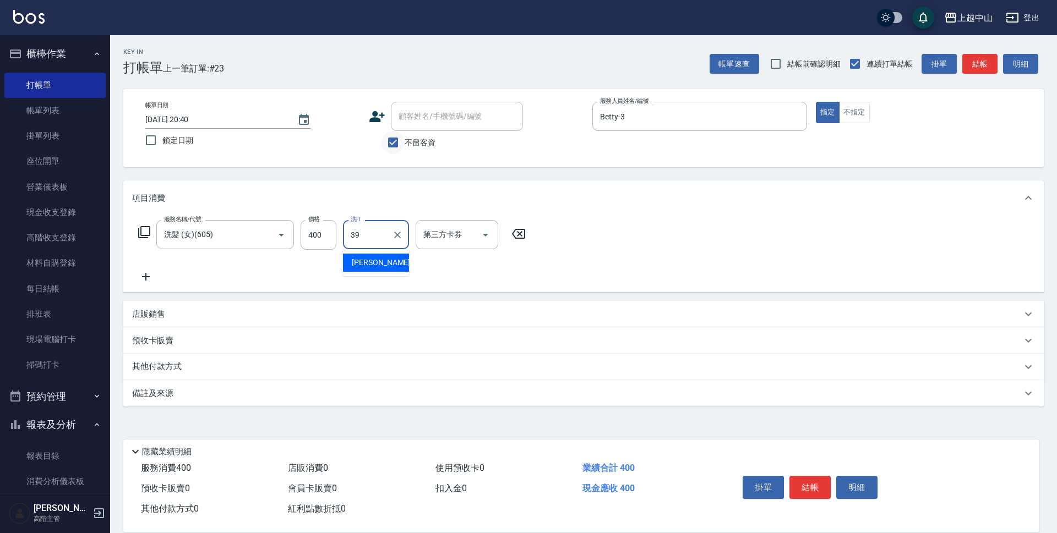
type input "[PERSON_NAME]-39"
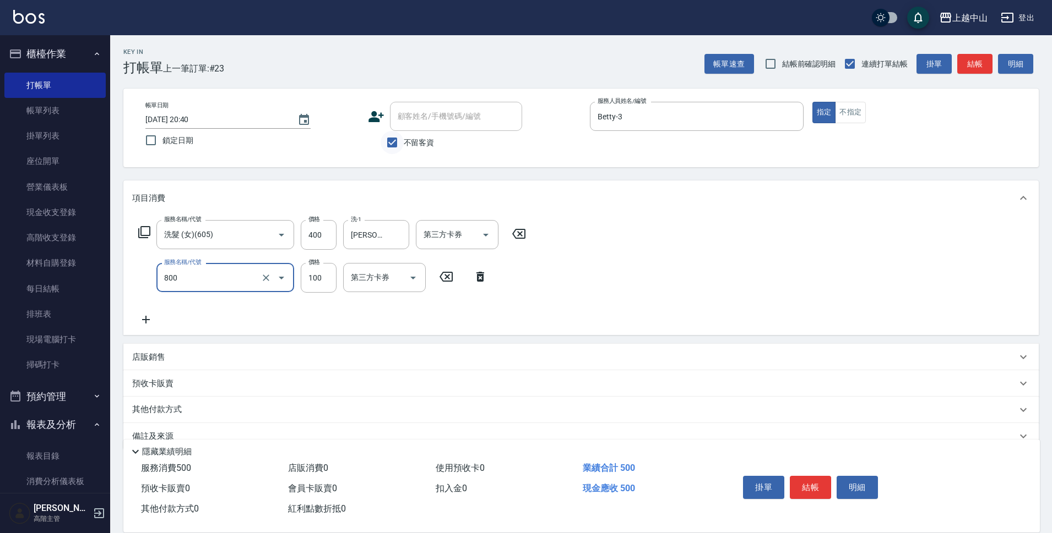
type input "梳髮(800)"
type input "50"
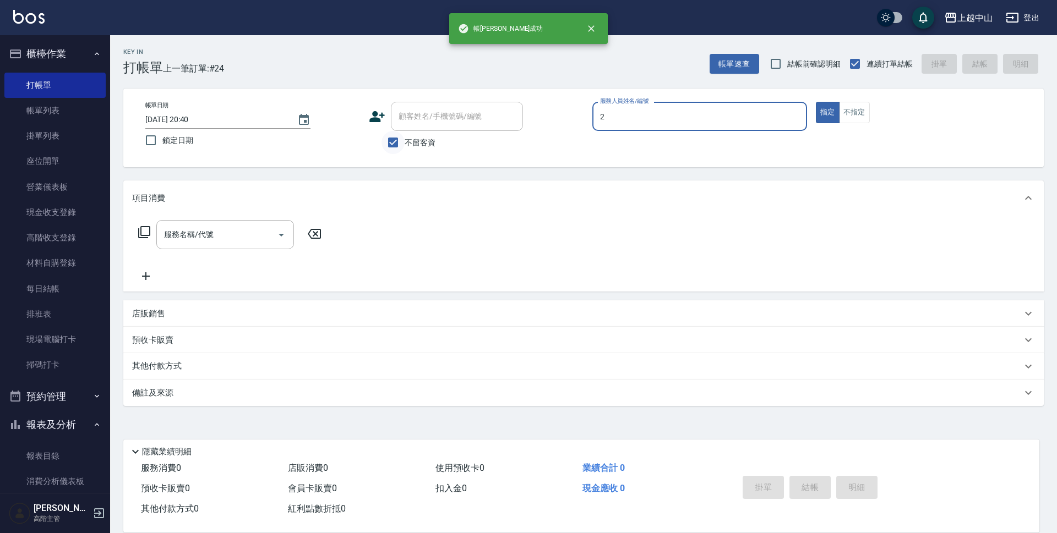
type input "Esme-2"
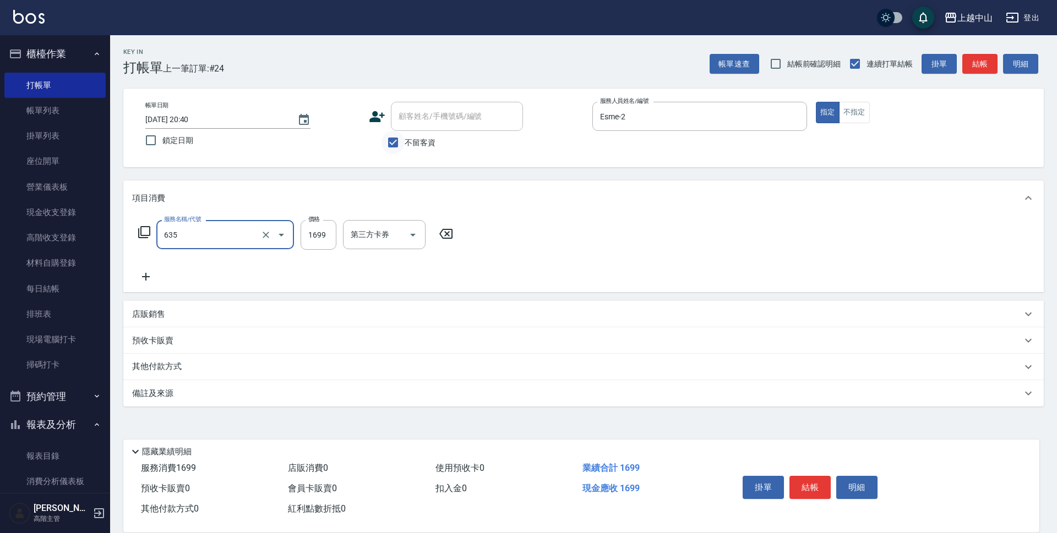
type input "兩段自備單次(635)"
type input "1999"
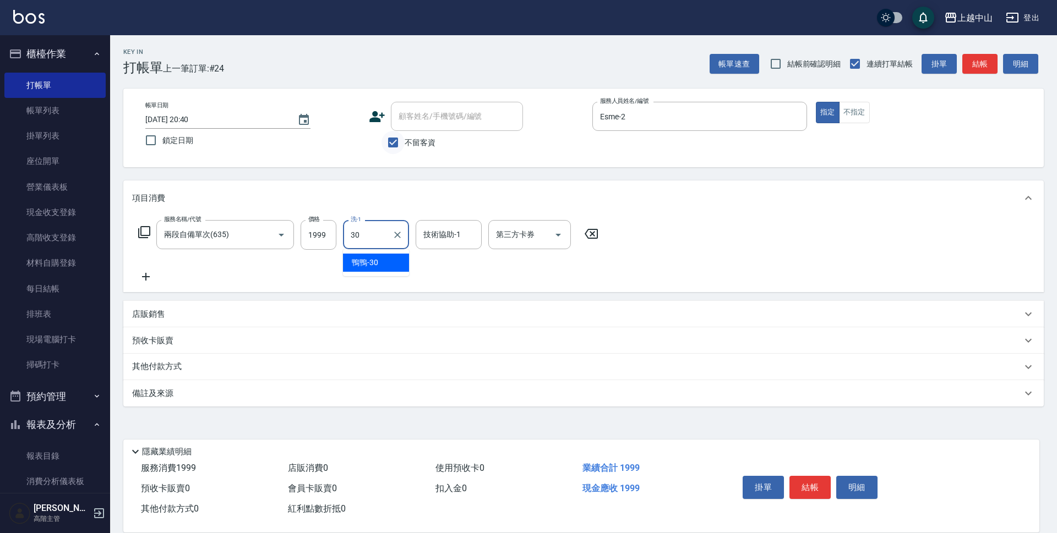
type input "鴨鴨-30"
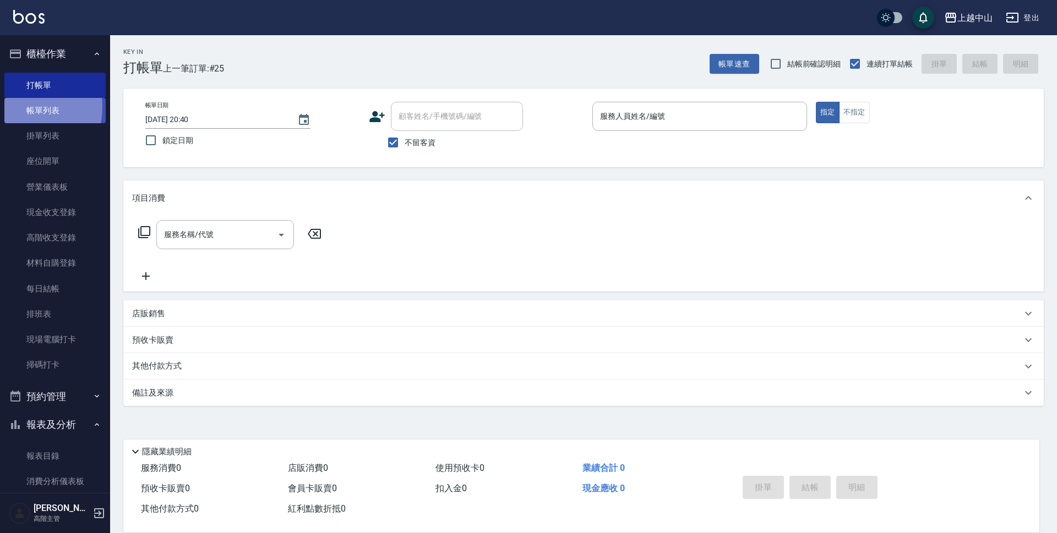
click at [11, 107] on link "帳單列表" at bounding box center [54, 110] width 101 height 25
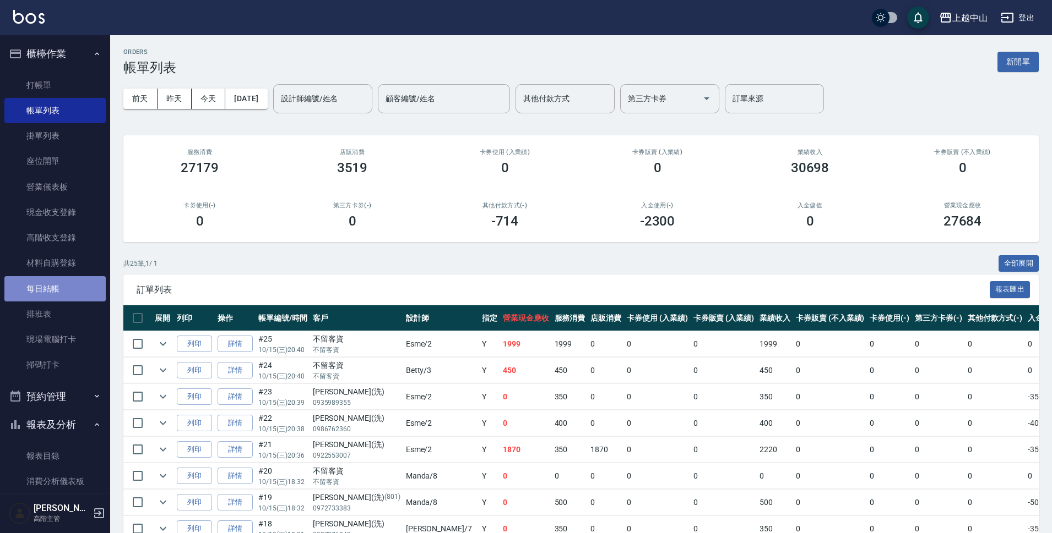
click at [63, 290] on link "每日結帳" at bounding box center [54, 288] width 101 height 25
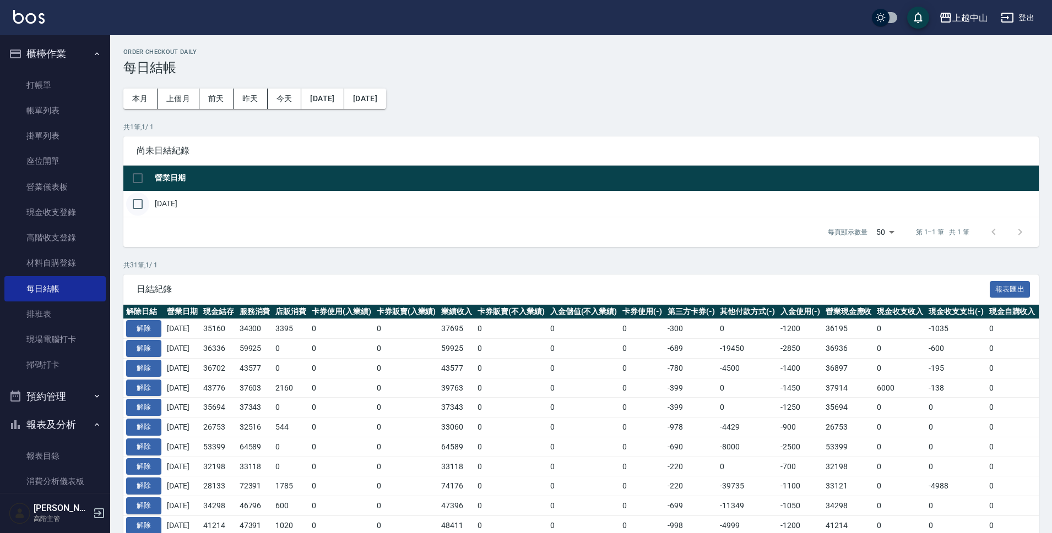
click at [143, 209] on input "checkbox" at bounding box center [137, 204] width 23 height 23
checkbox input "true"
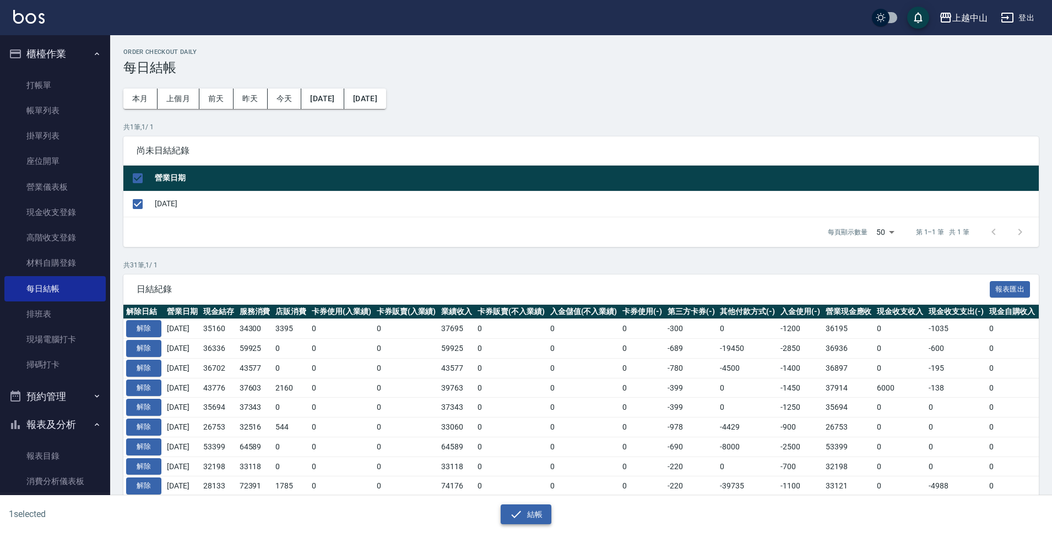
click at [538, 517] on button "結帳" at bounding box center [525, 515] width 51 height 20
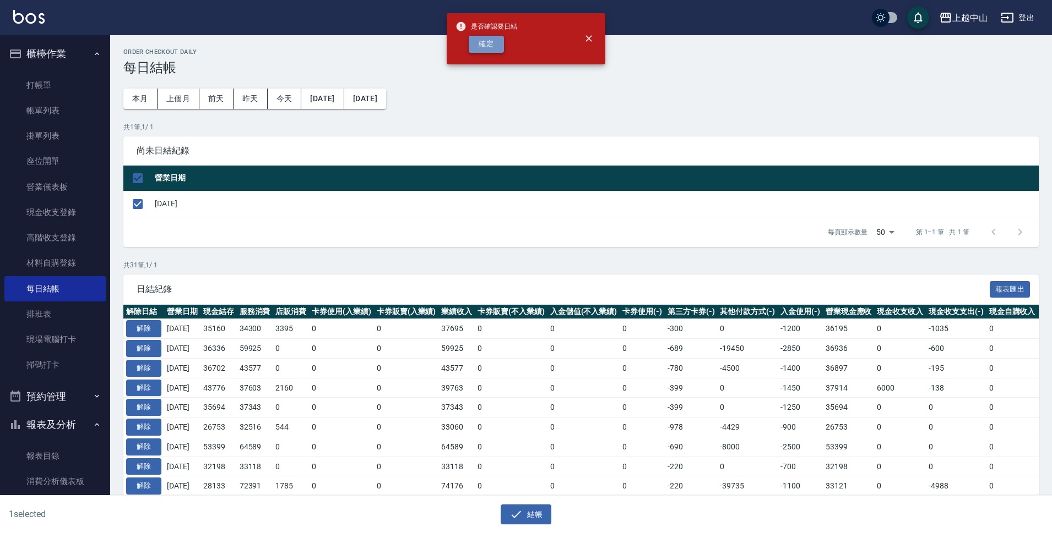
click at [488, 46] on button "確定" at bounding box center [486, 44] width 35 height 17
checkbox input "false"
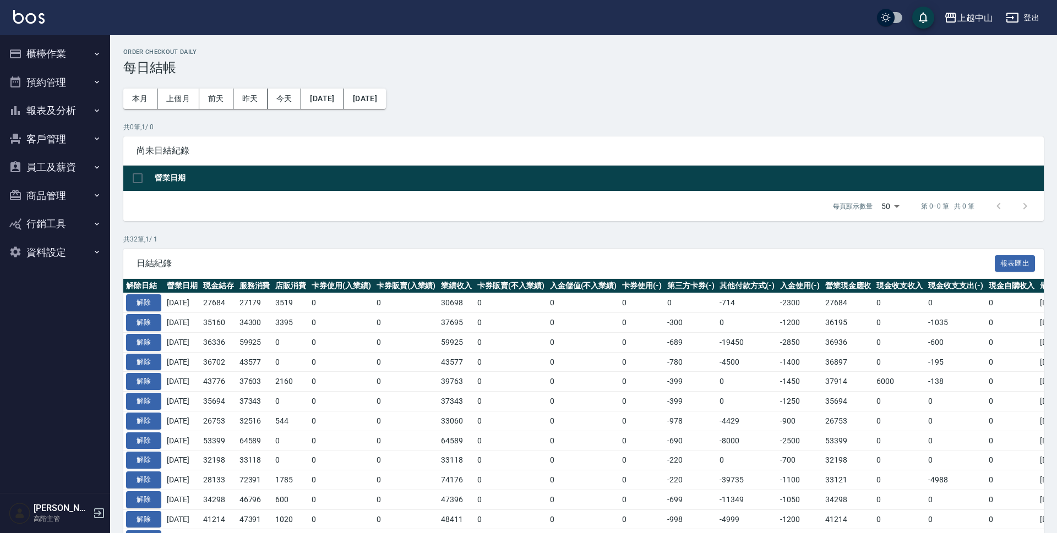
click at [60, 115] on button "報表及分析" at bounding box center [54, 110] width 101 height 29
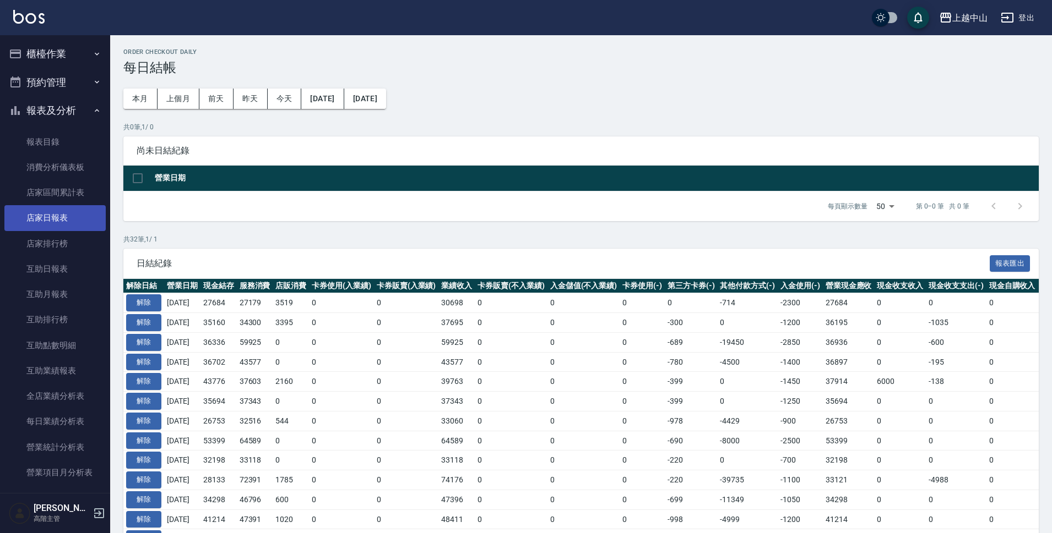
click at [69, 217] on link "店家日報表" at bounding box center [54, 217] width 101 height 25
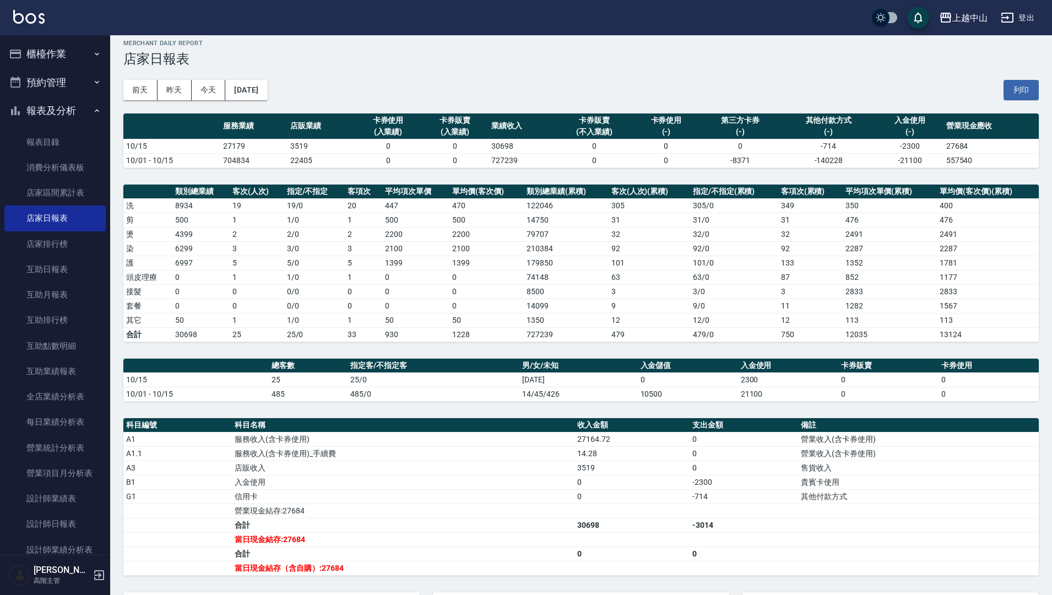
scroll to position [4, 0]
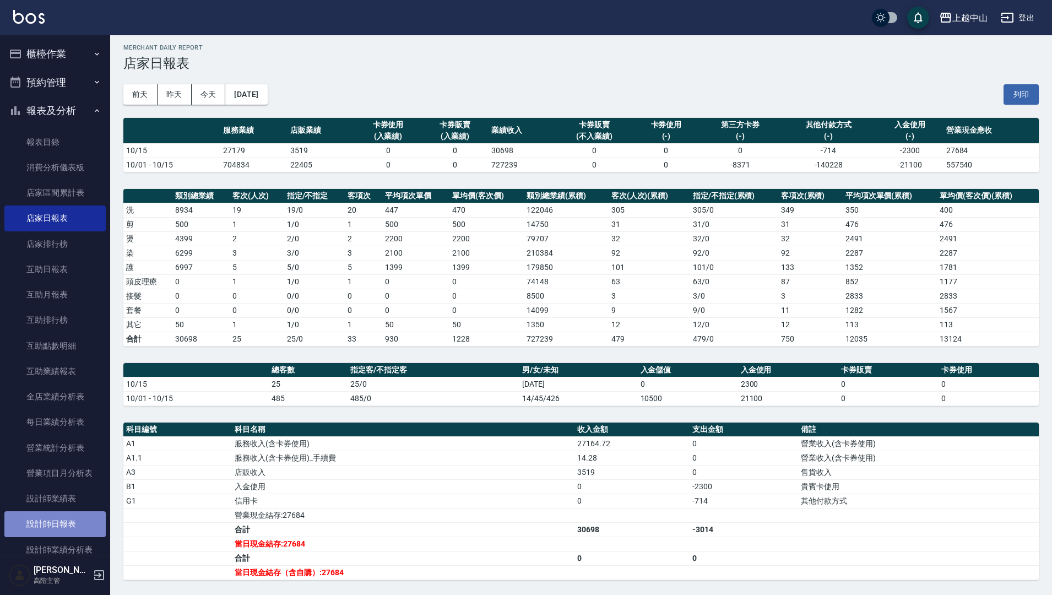
click at [77, 515] on link "設計師日報表" at bounding box center [54, 523] width 101 height 25
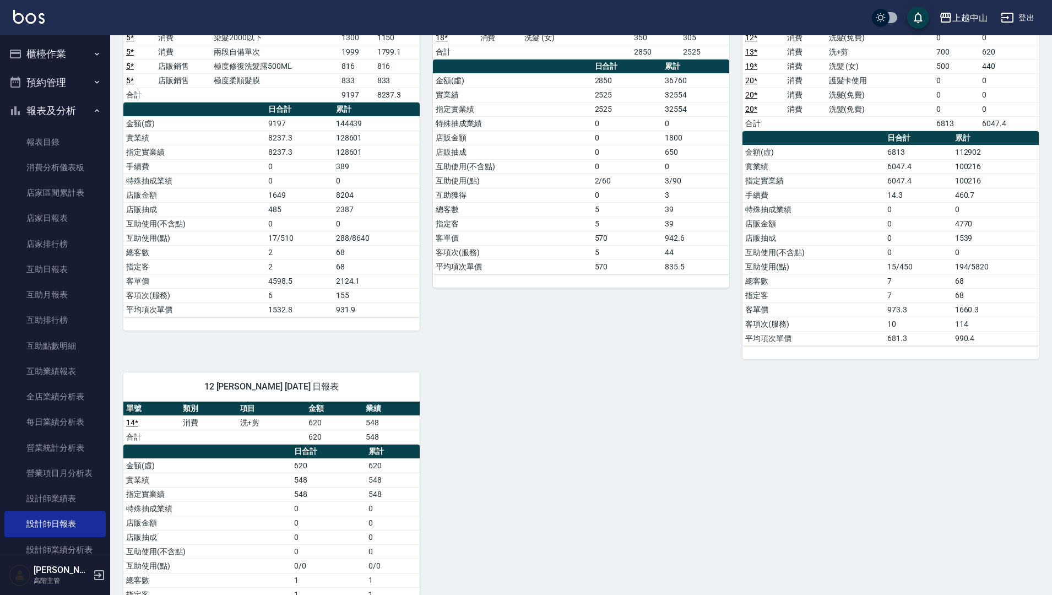
scroll to position [661, 0]
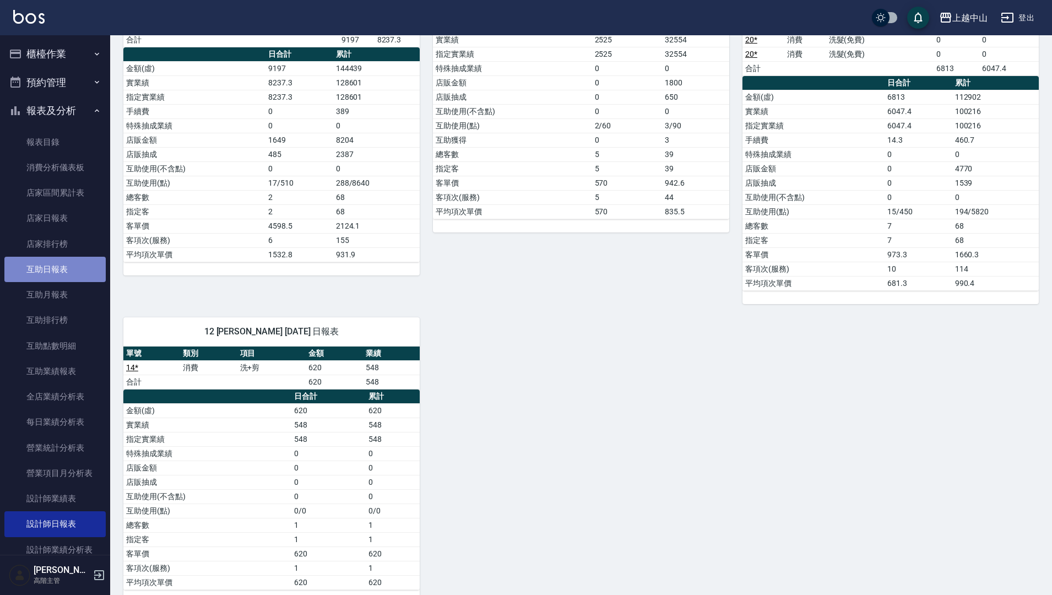
click at [83, 275] on link "互助日報表" at bounding box center [54, 269] width 101 height 25
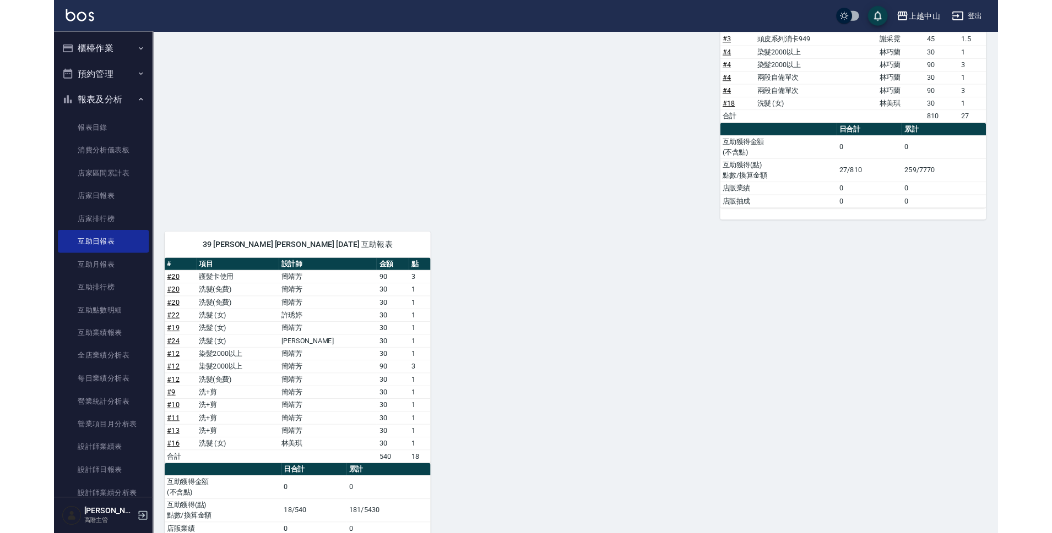
scroll to position [369, 0]
